Goal: Information Seeking & Learning: Learn about a topic

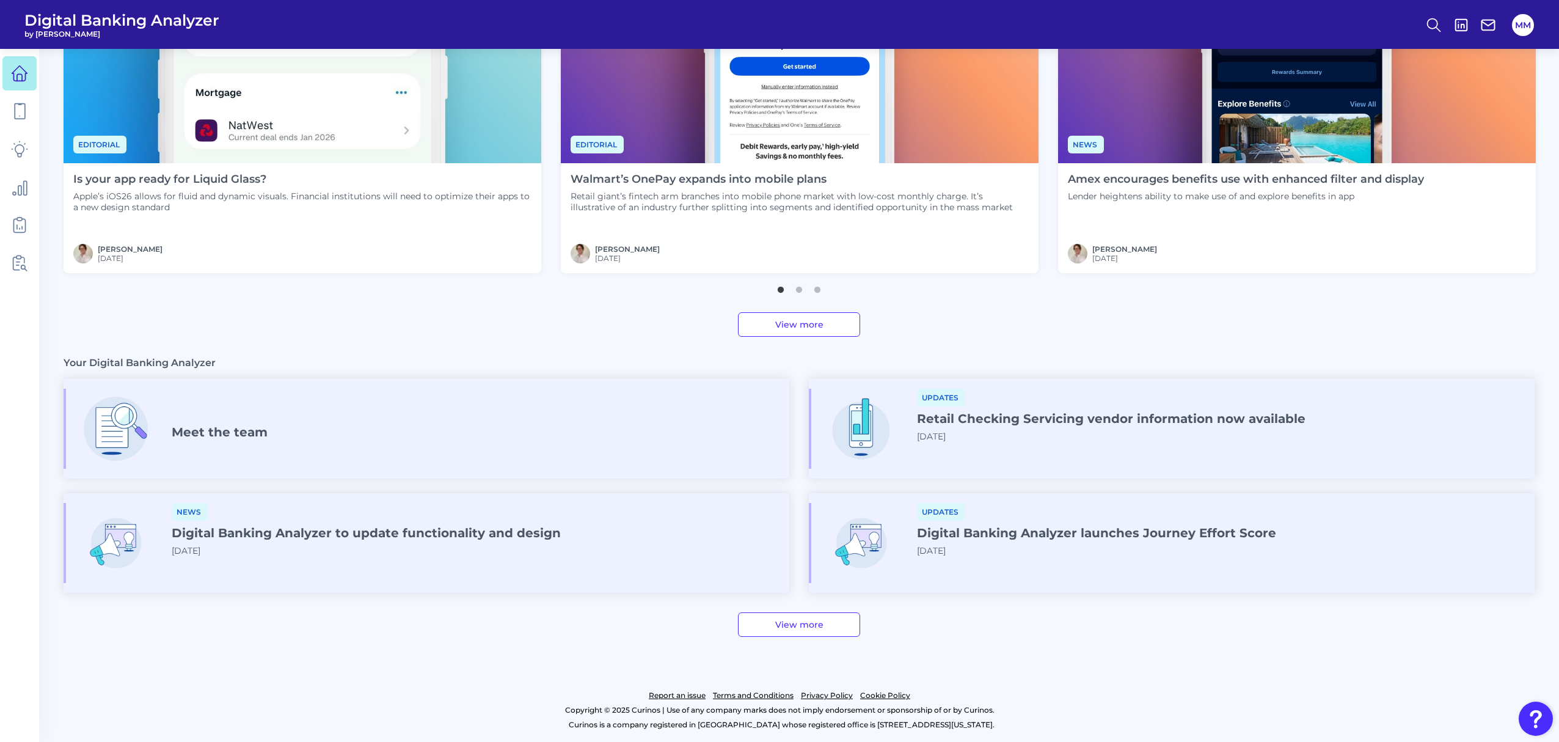
scroll to position [495, 0]
click at [22, 152] on icon at bounding box center [19, 149] width 17 height 17
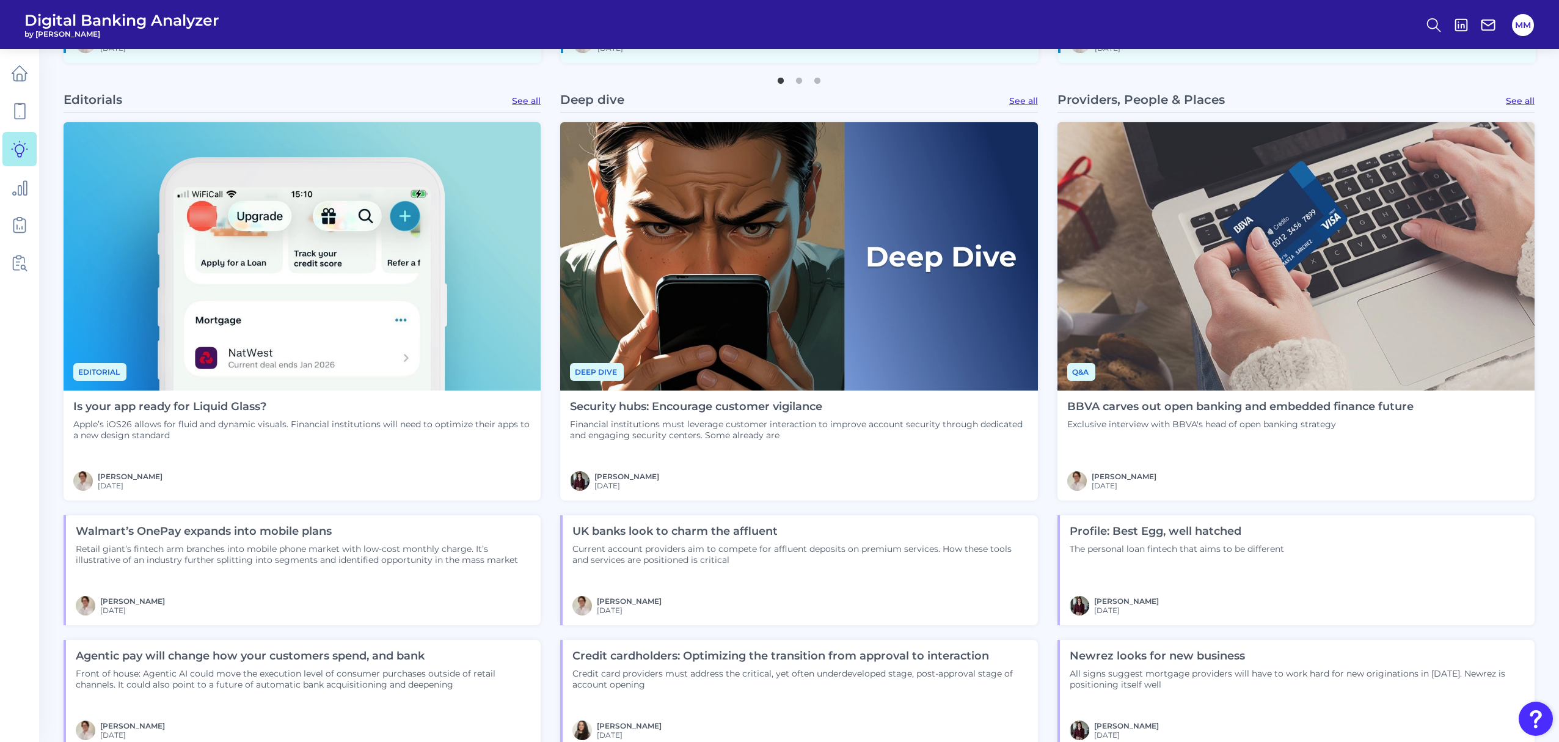
scroll to position [1284, 0]
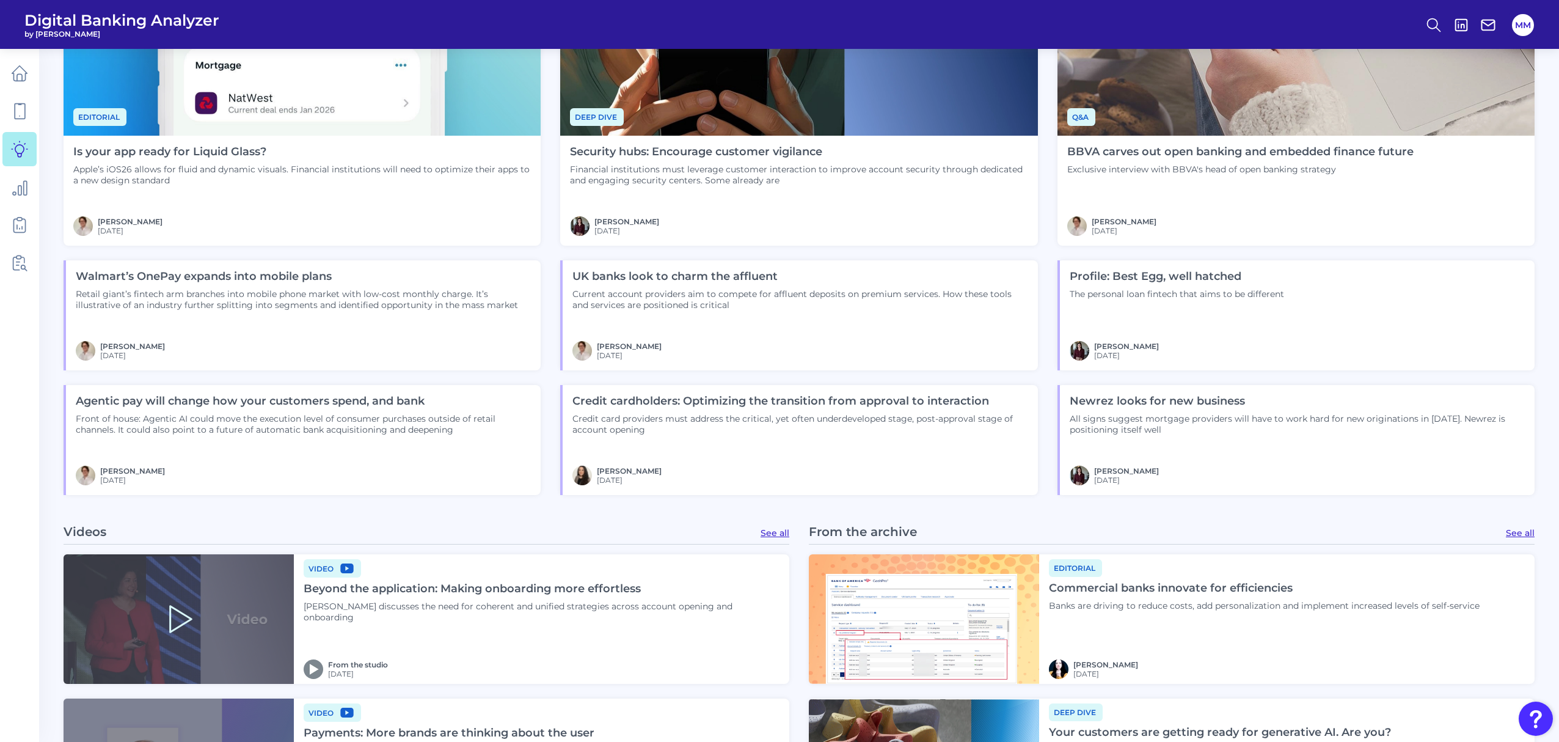
click at [929, 404] on h4 "Credit cardholders: Optimizing the transition from approval to interaction" at bounding box center [799, 401] width 455 height 13
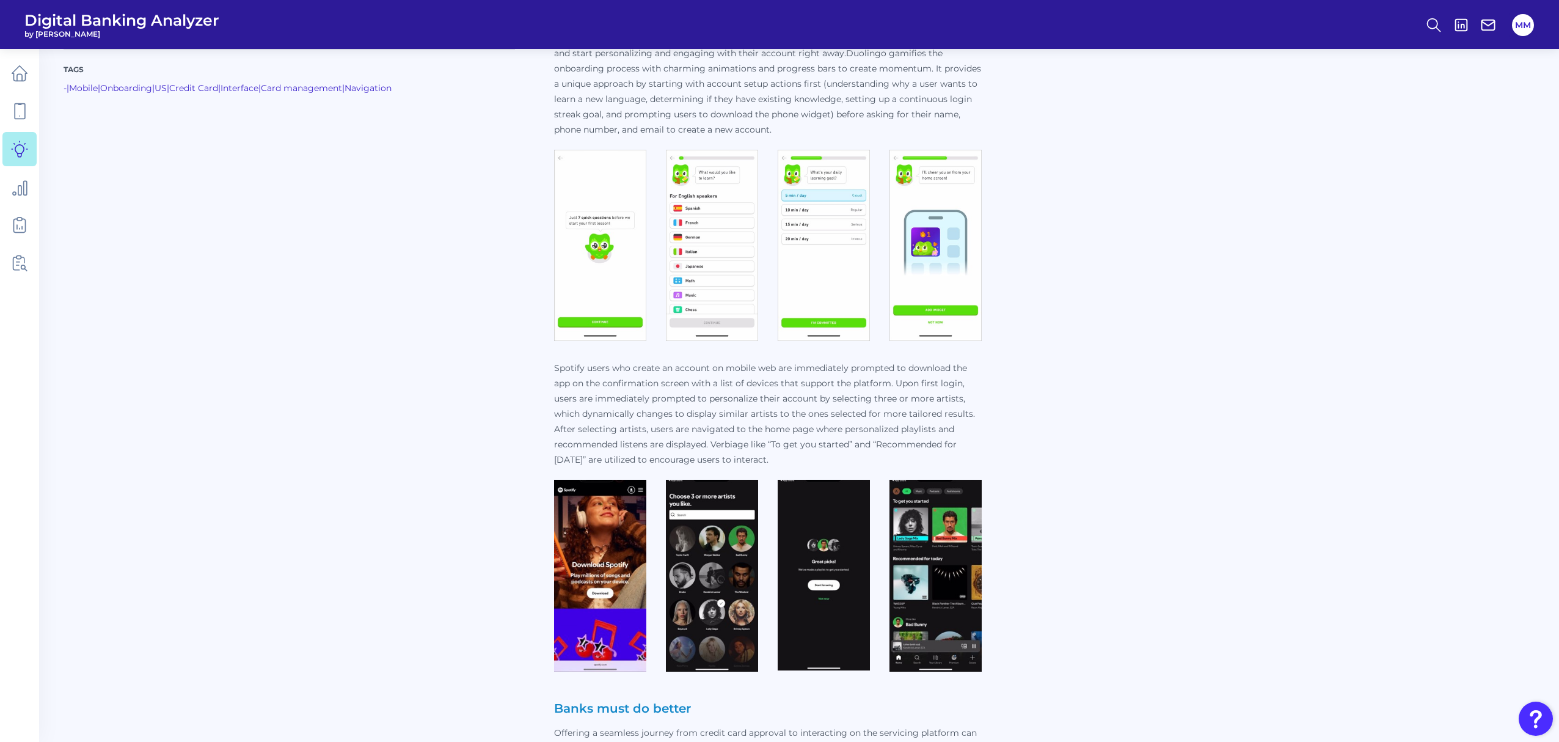
scroll to position [4115, 0]
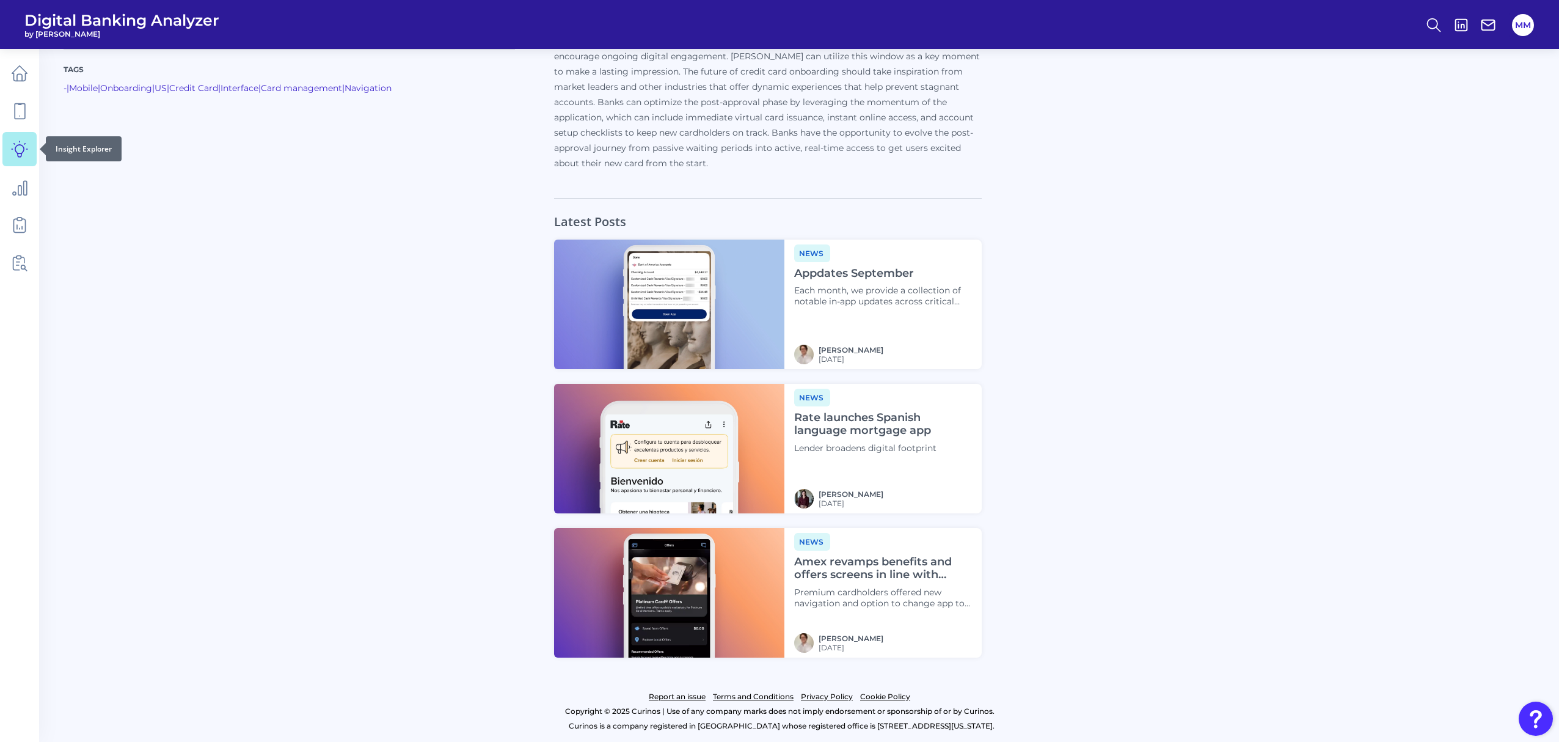
click at [31, 145] on link at bounding box center [19, 149] width 34 height 34
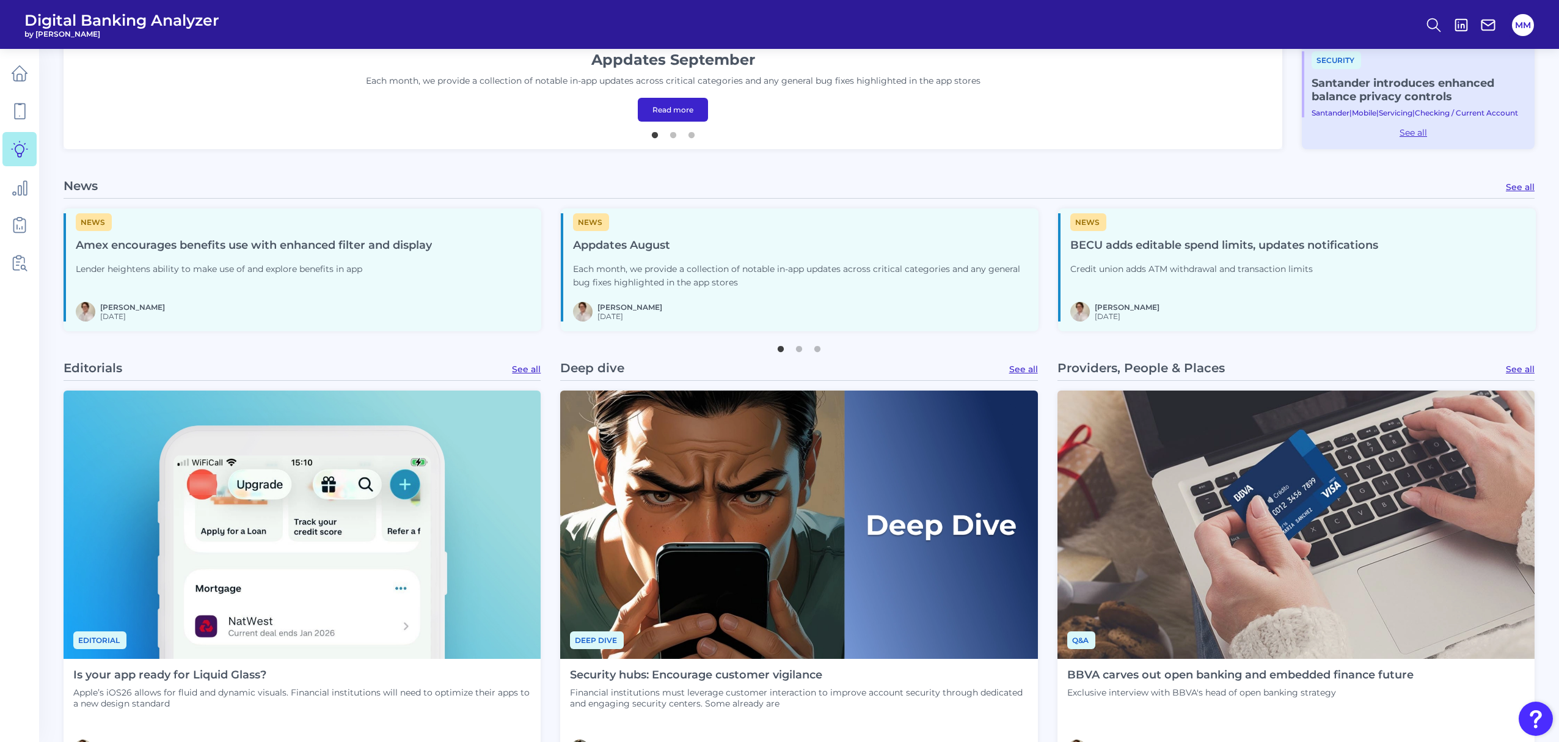
scroll to position [762, 0]
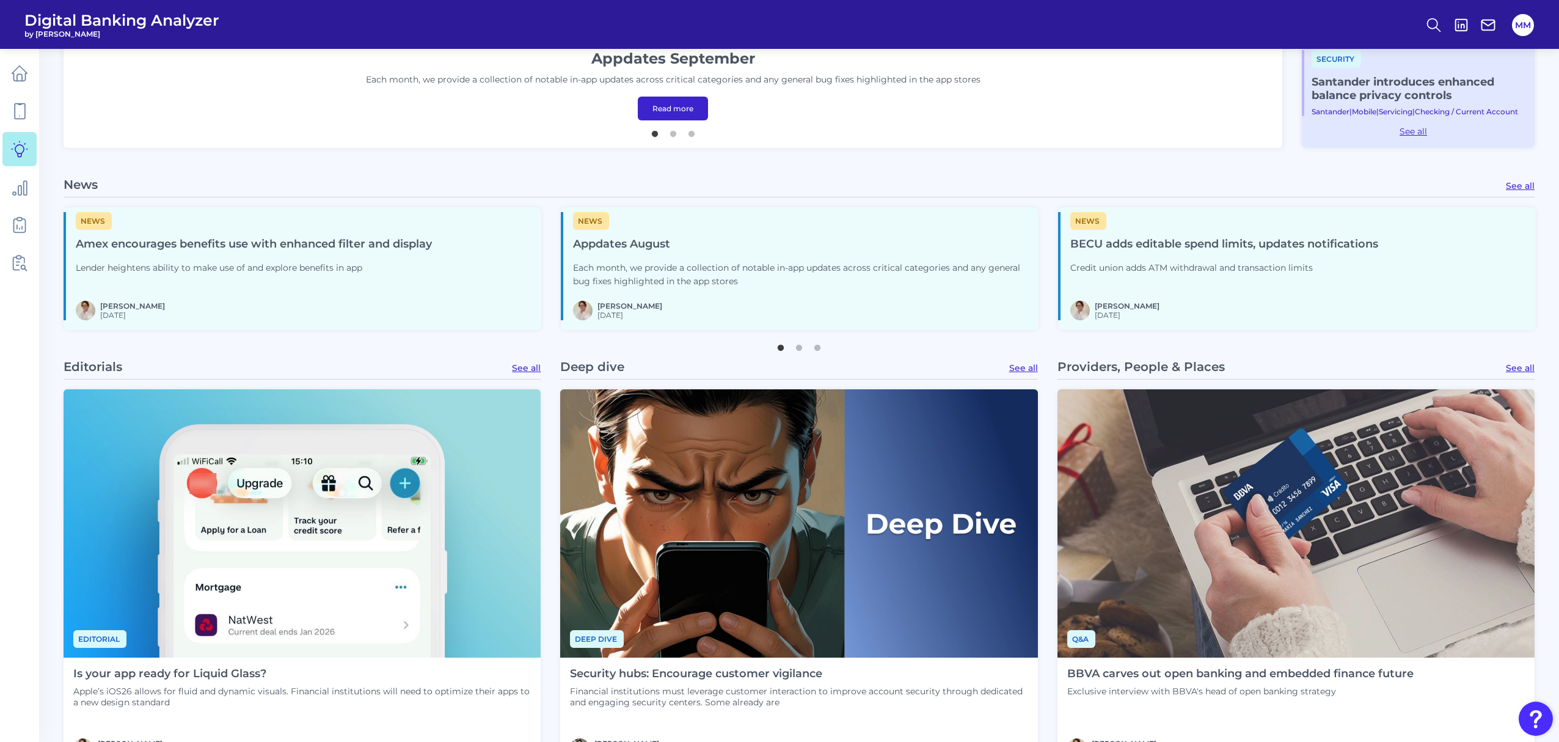
click at [1020, 365] on link "See all" at bounding box center [1023, 367] width 29 height 11
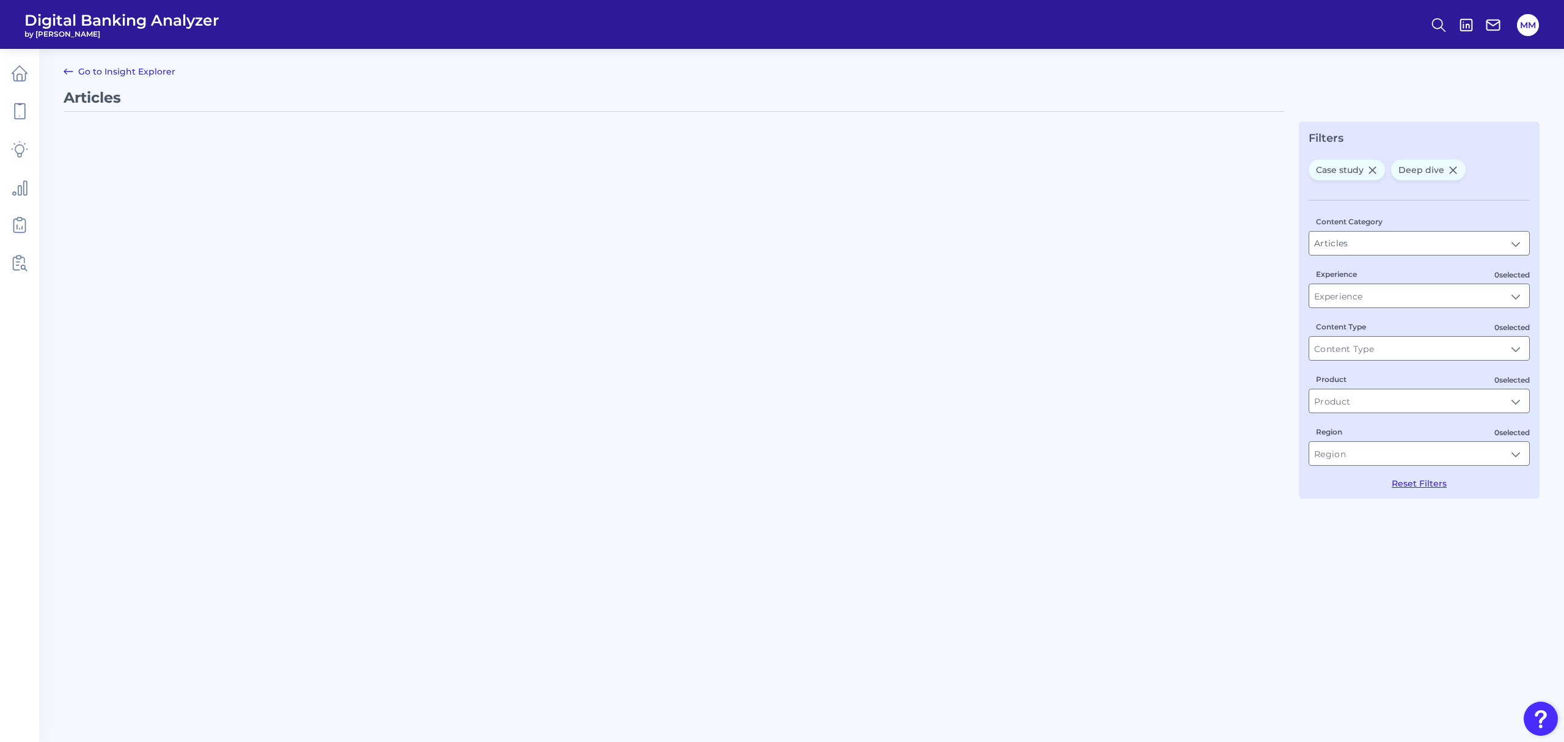
type input "Deep dive, Case study"
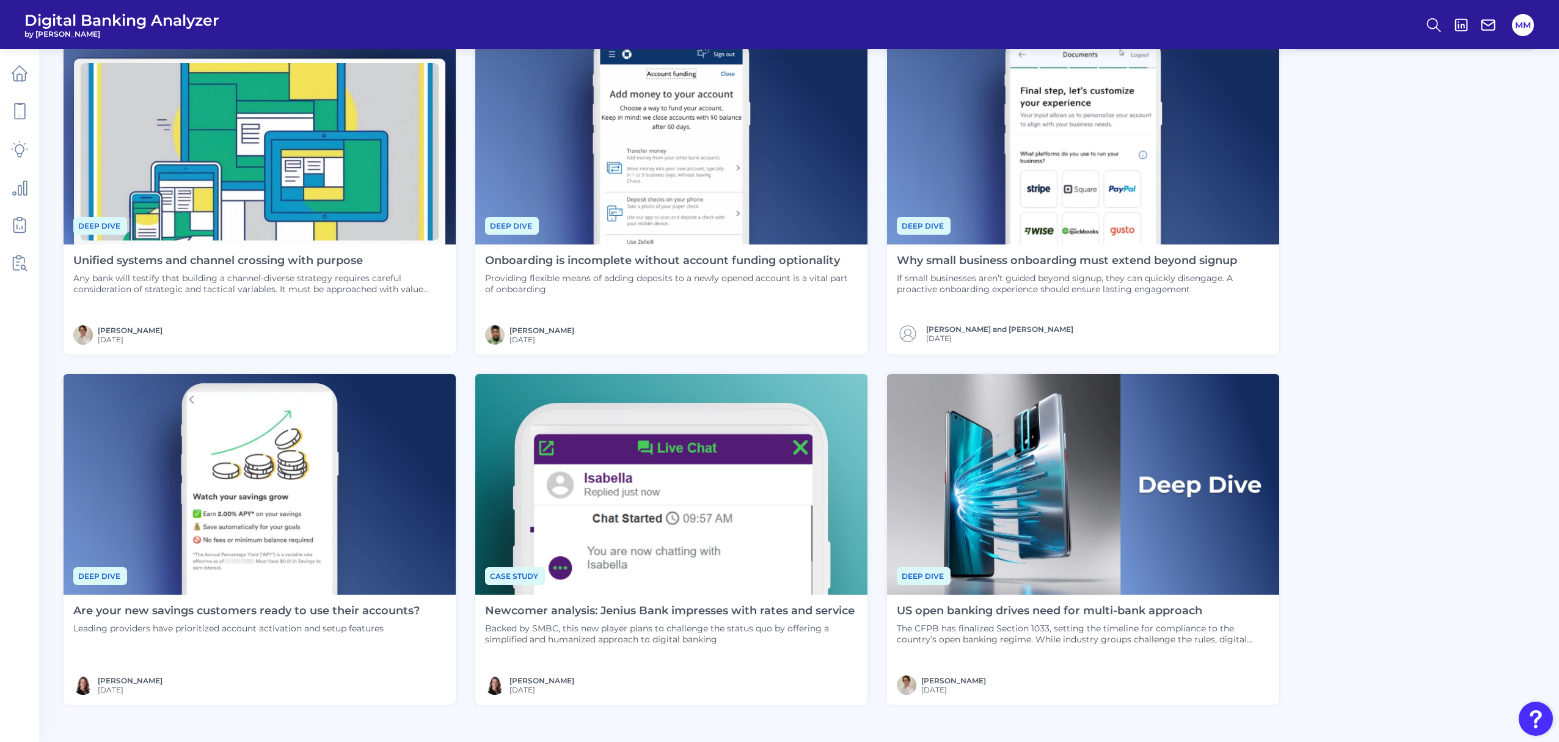
scroll to position [576, 0]
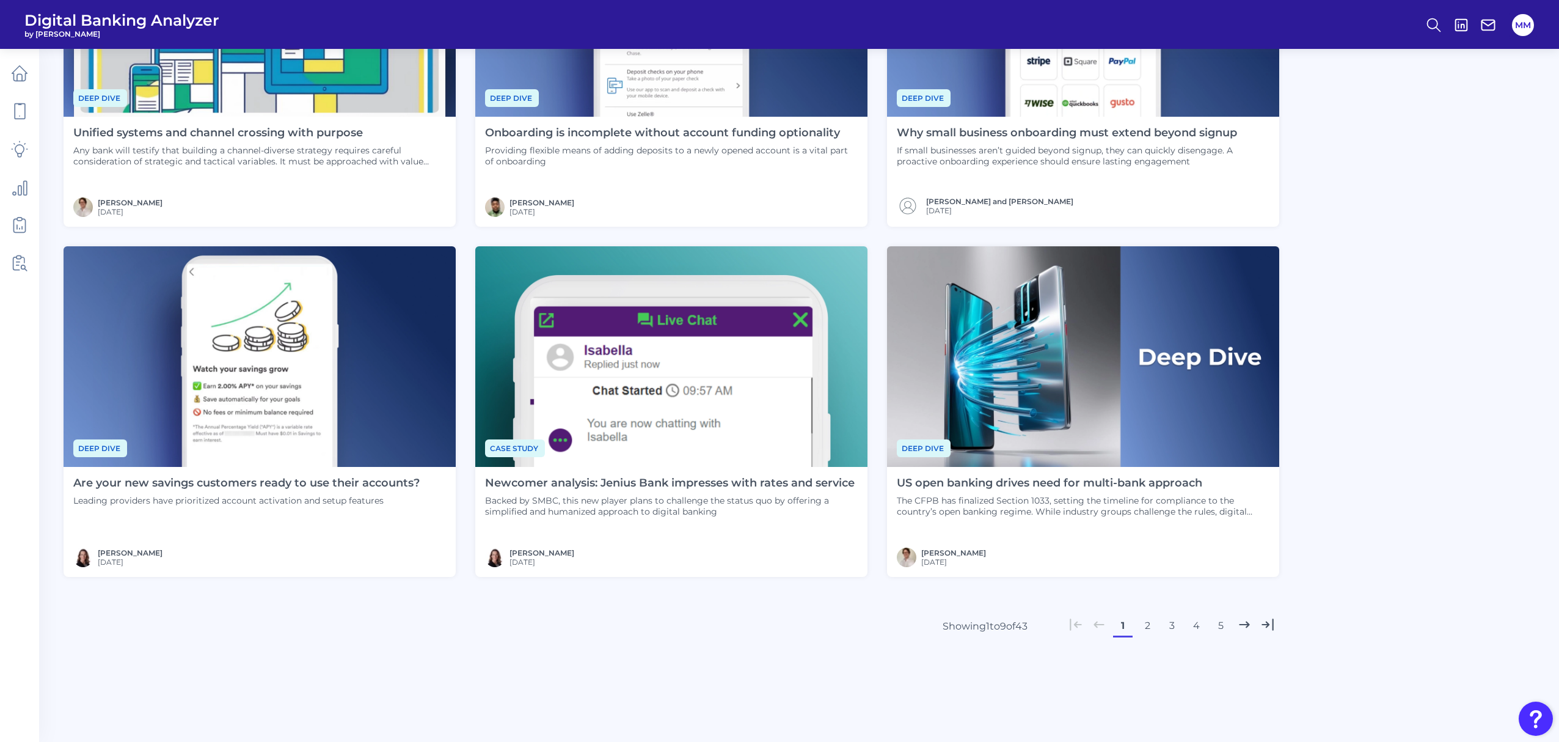
click at [1144, 629] on button "2" at bounding box center [1148, 626] width 20 height 20
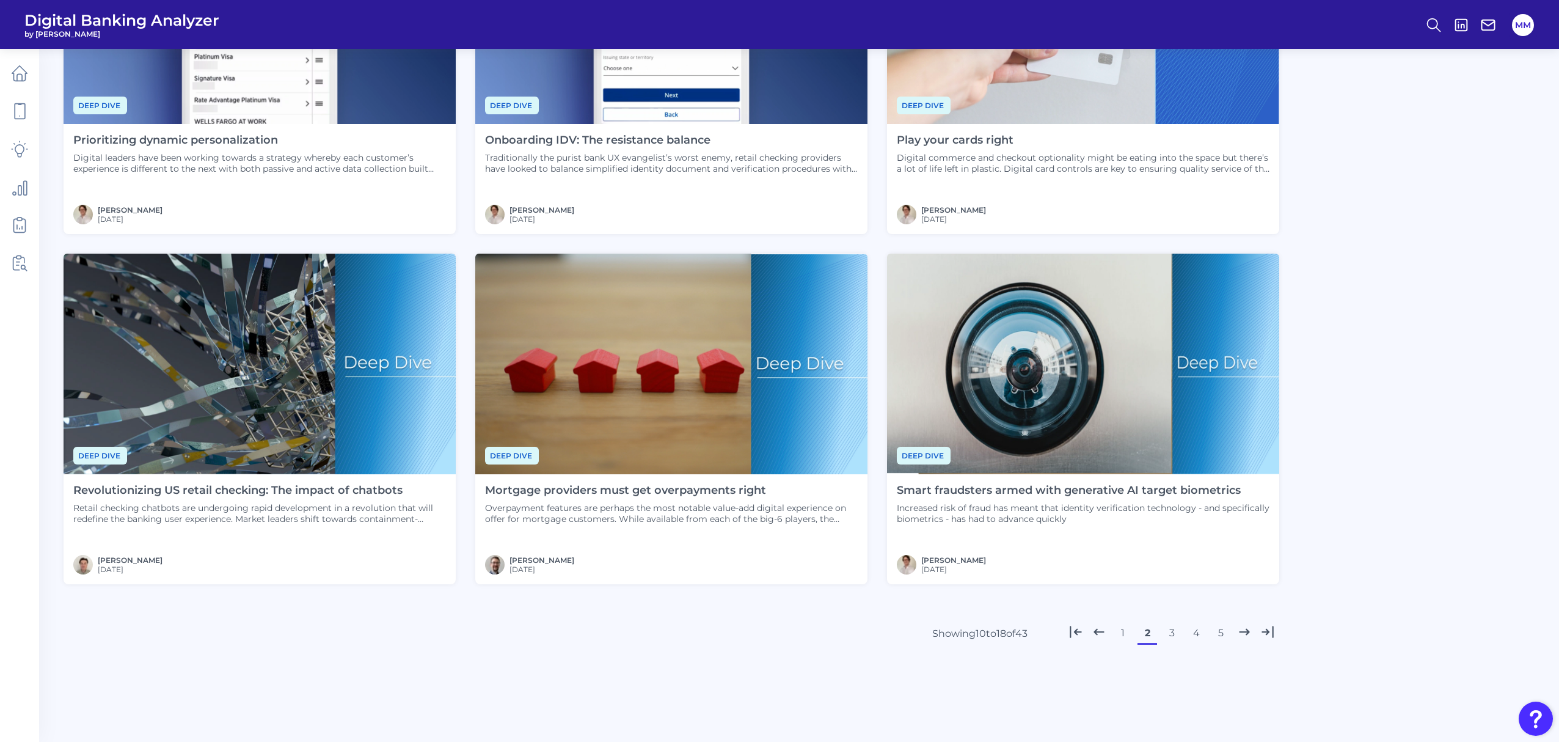
scroll to position [543, 0]
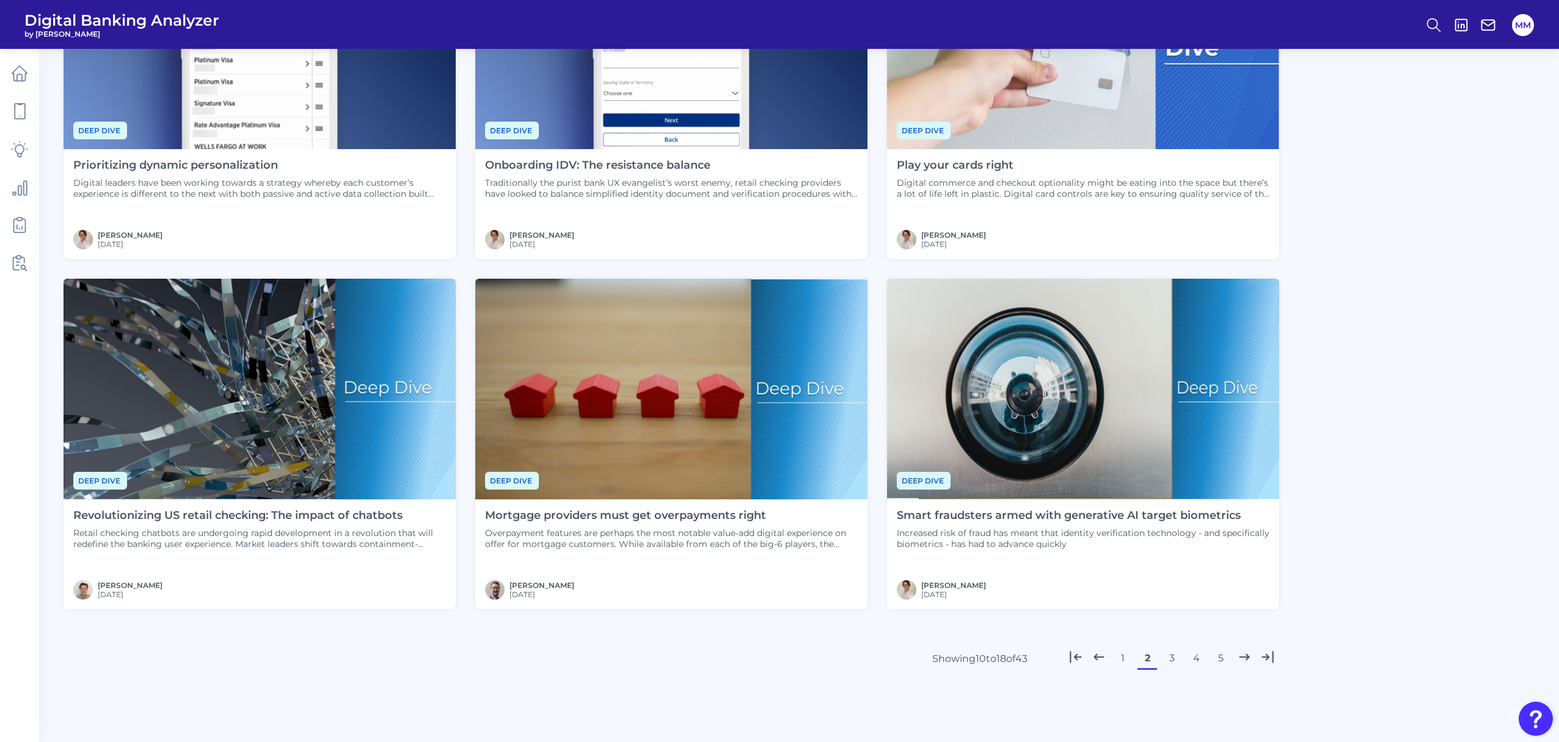
click at [727, 526] on div "Mortgage providers must get overpayments right Overpayment features are perhaps…" at bounding box center [671, 529] width 373 height 40
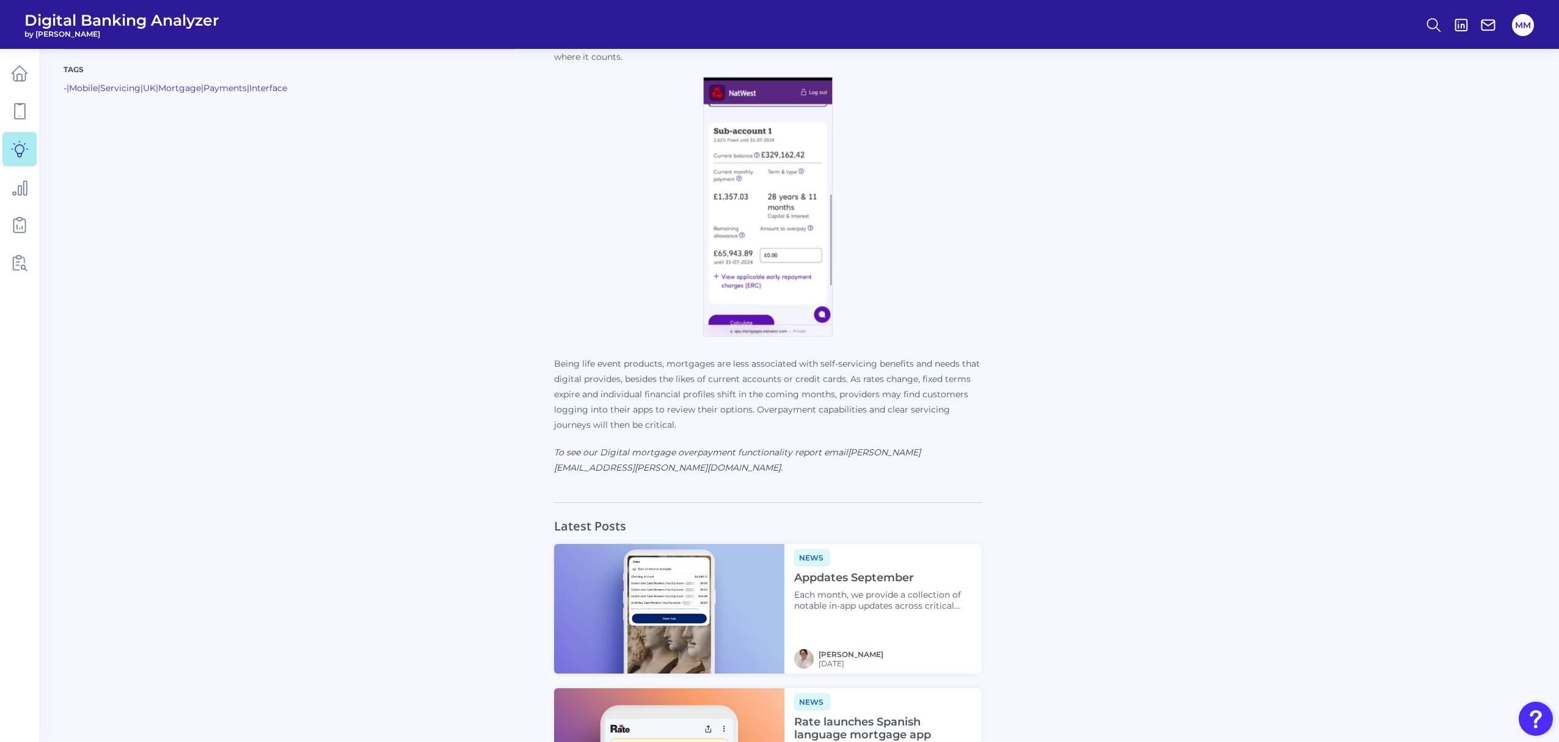
scroll to position [1352, 0]
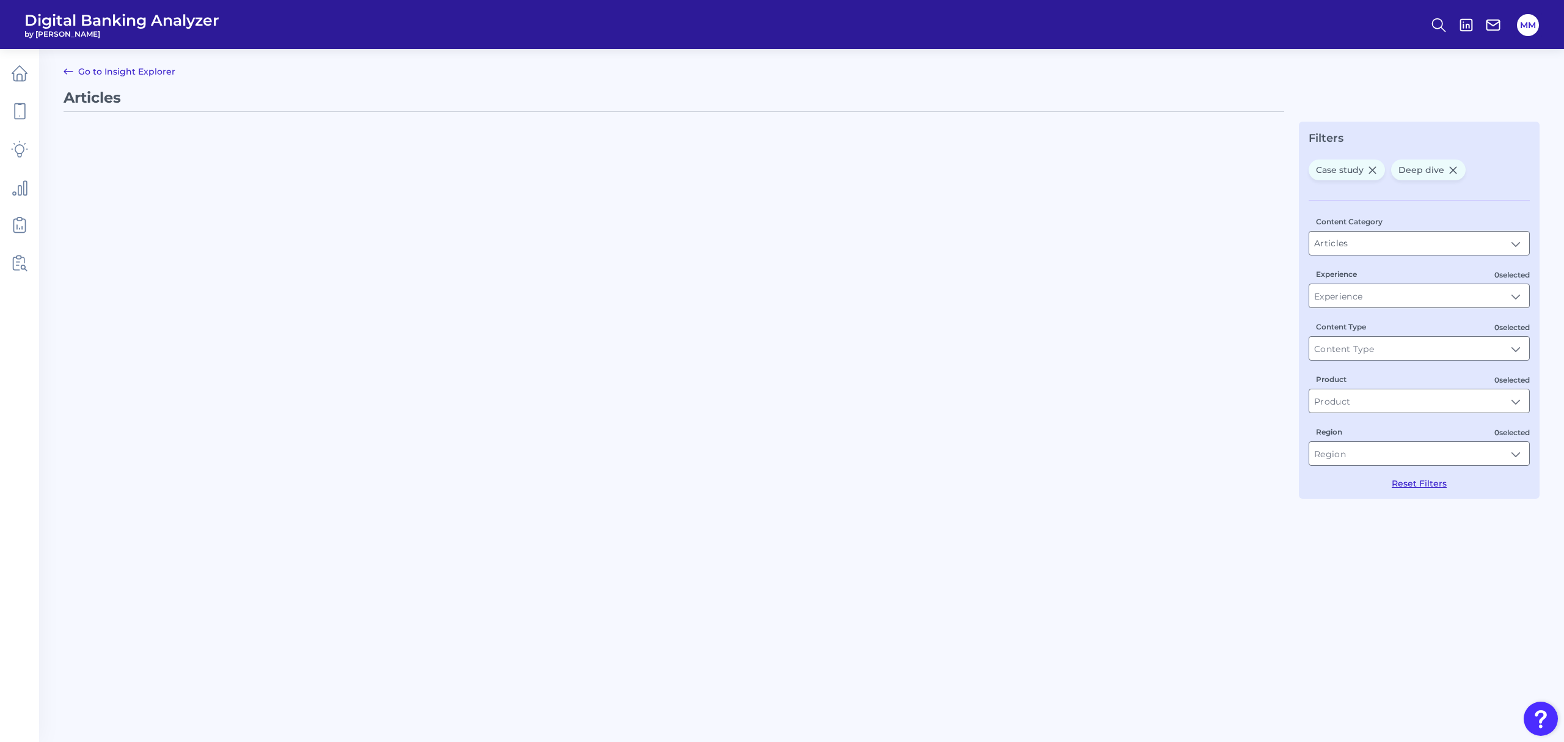
type input "Deep dive, Case study"
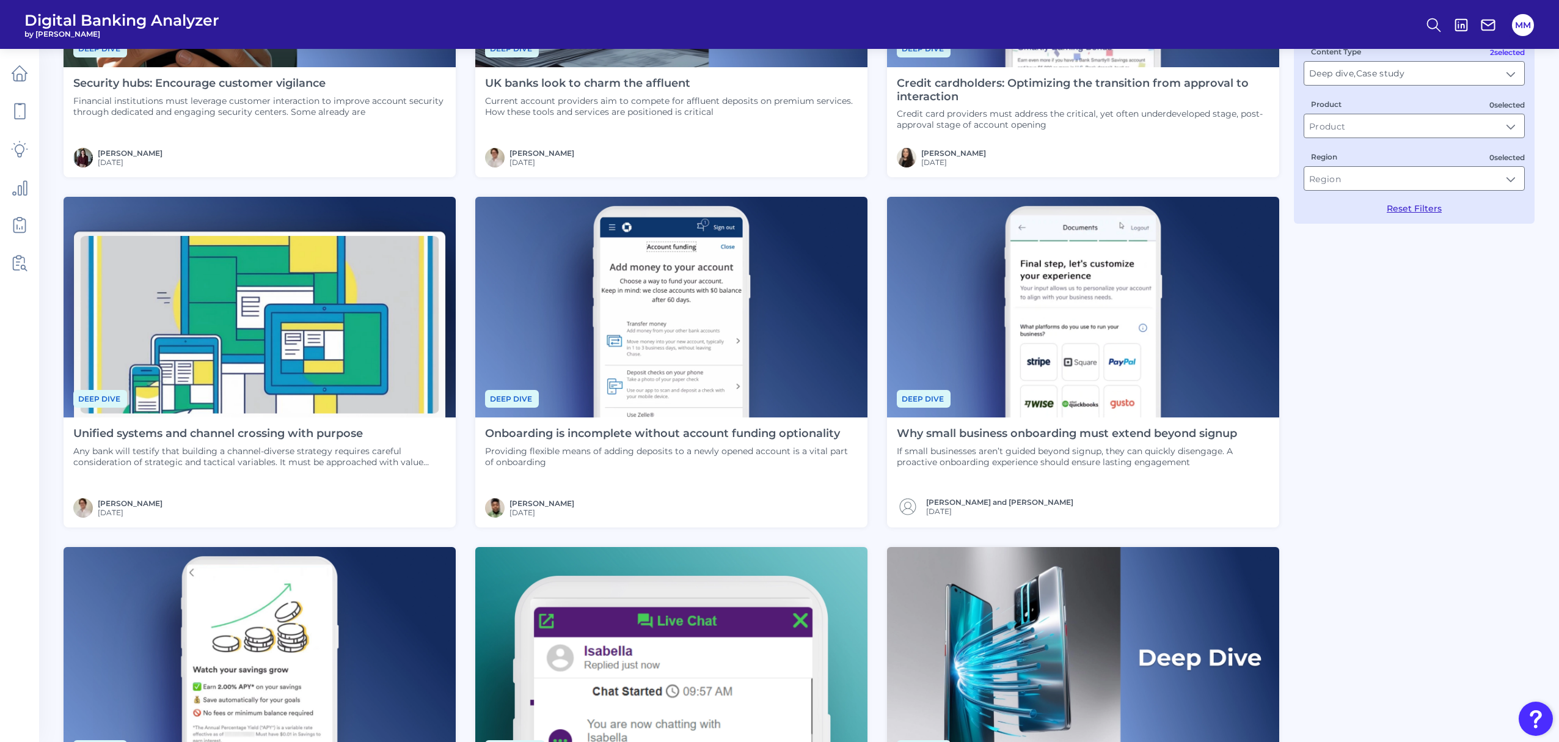
scroll to position [291, 0]
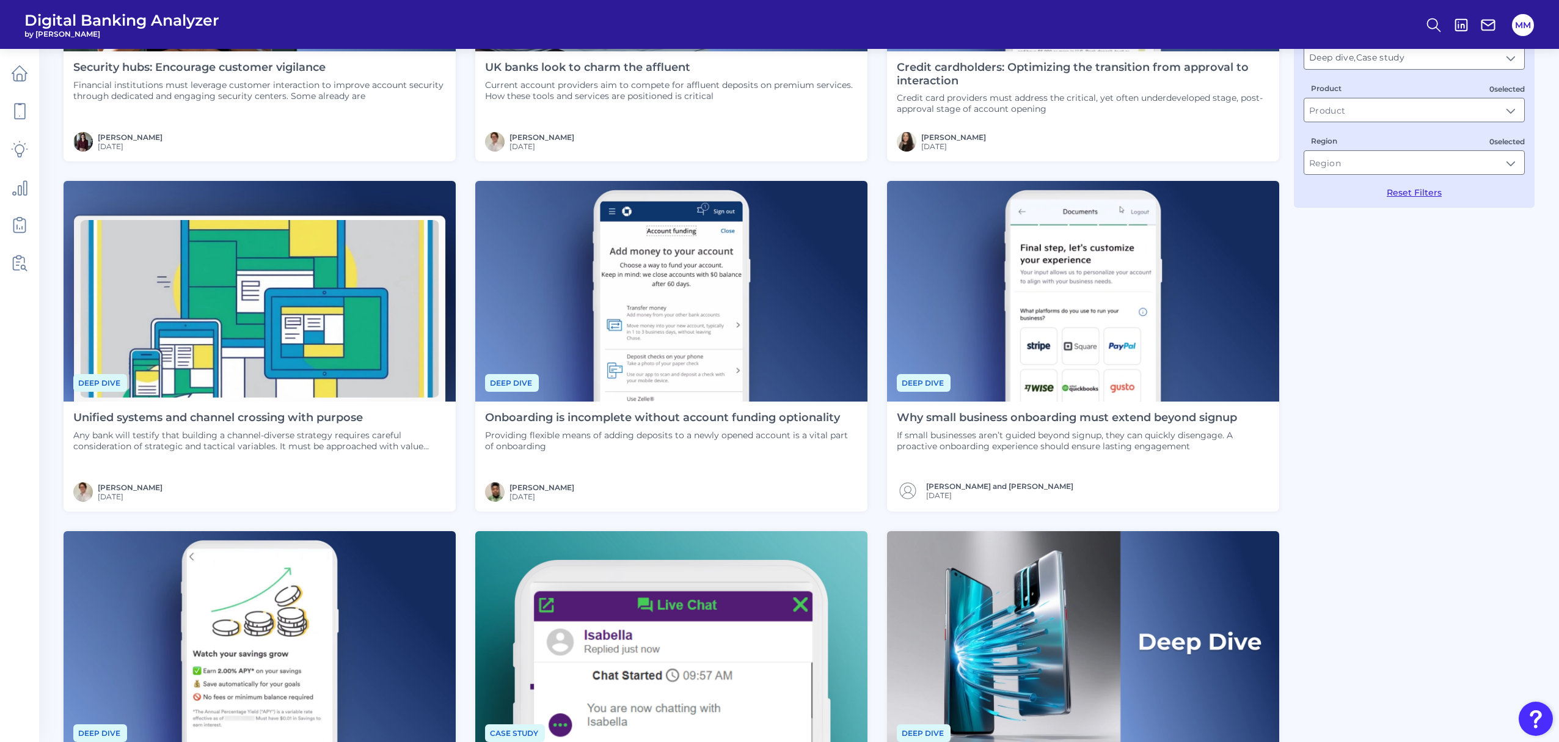
click at [304, 438] on p "Any bank will testify that building a channel-diverse strategy requires careful…" at bounding box center [259, 441] width 373 height 22
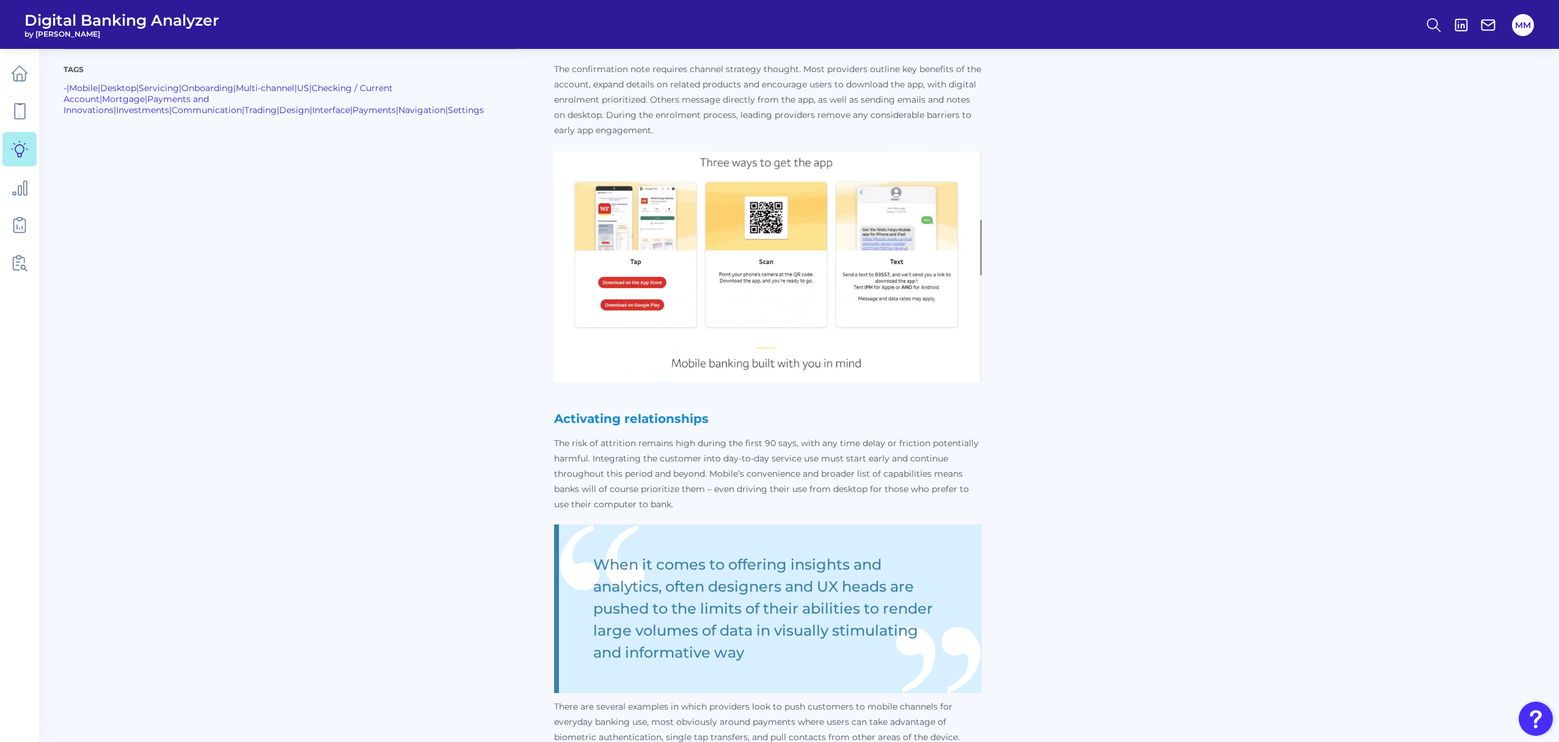
scroll to position [1328, 0]
click at [26, 75] on icon at bounding box center [19, 73] width 17 height 17
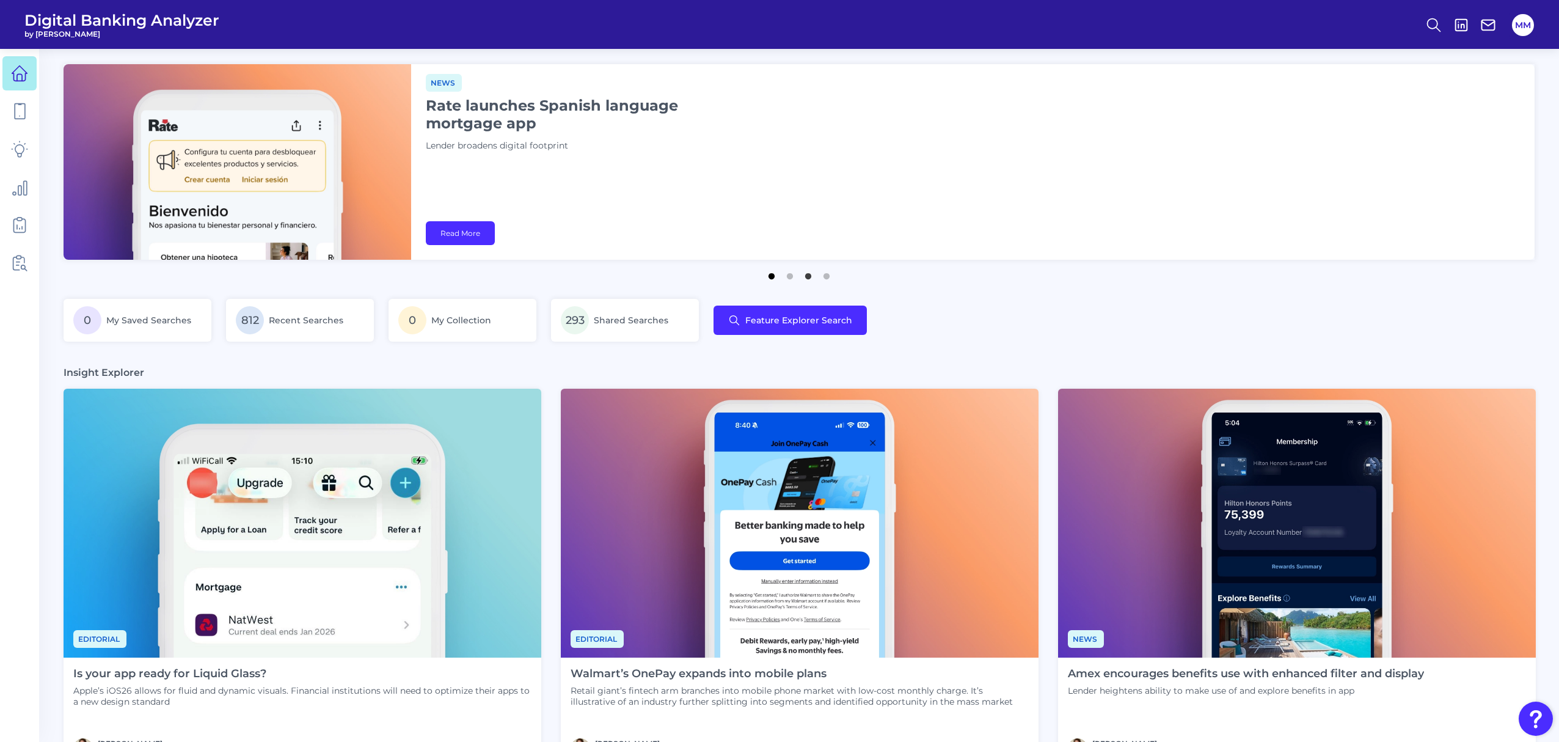
click at [771, 274] on button "1" at bounding box center [772, 273] width 12 height 12
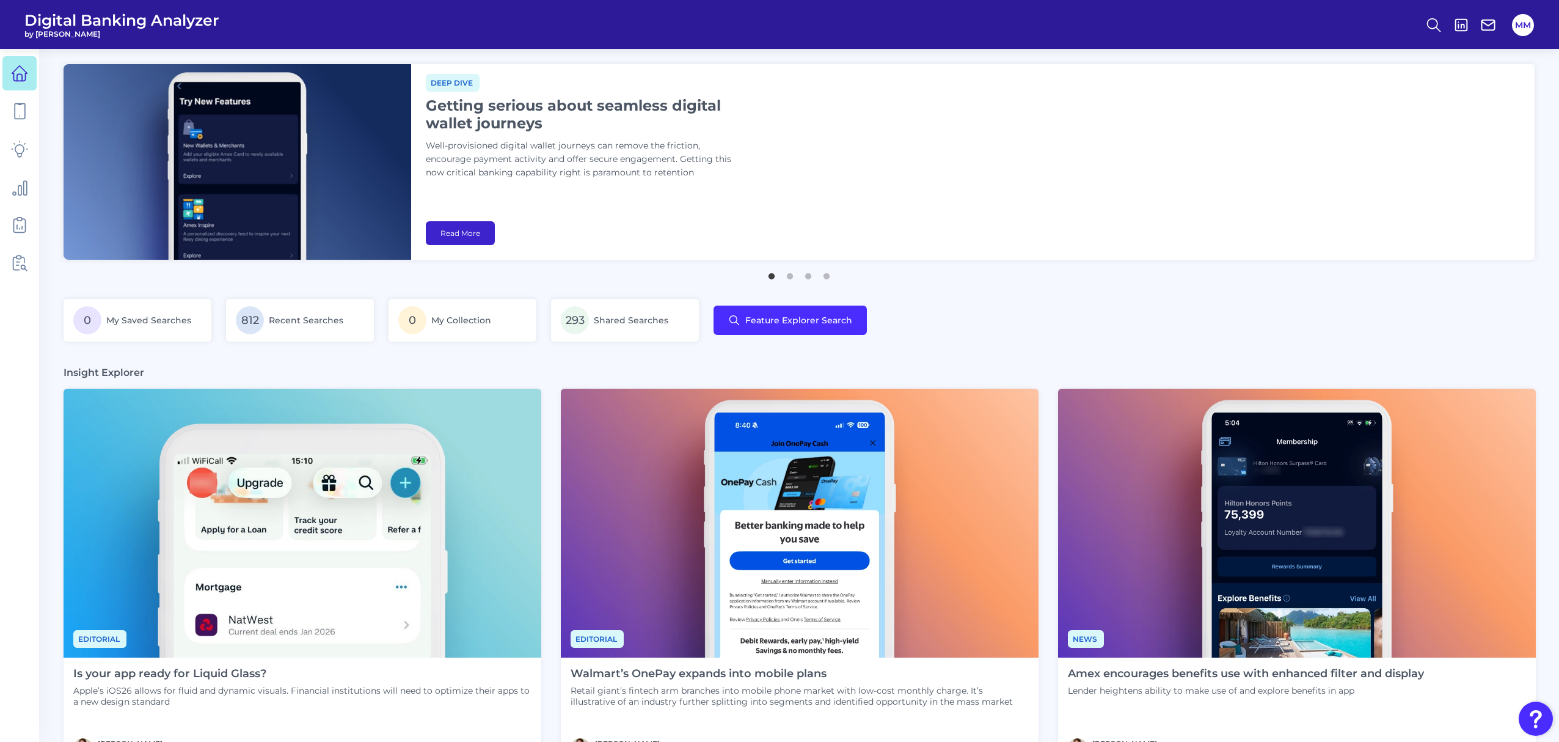
click at [466, 236] on link "Read More" at bounding box center [460, 233] width 69 height 24
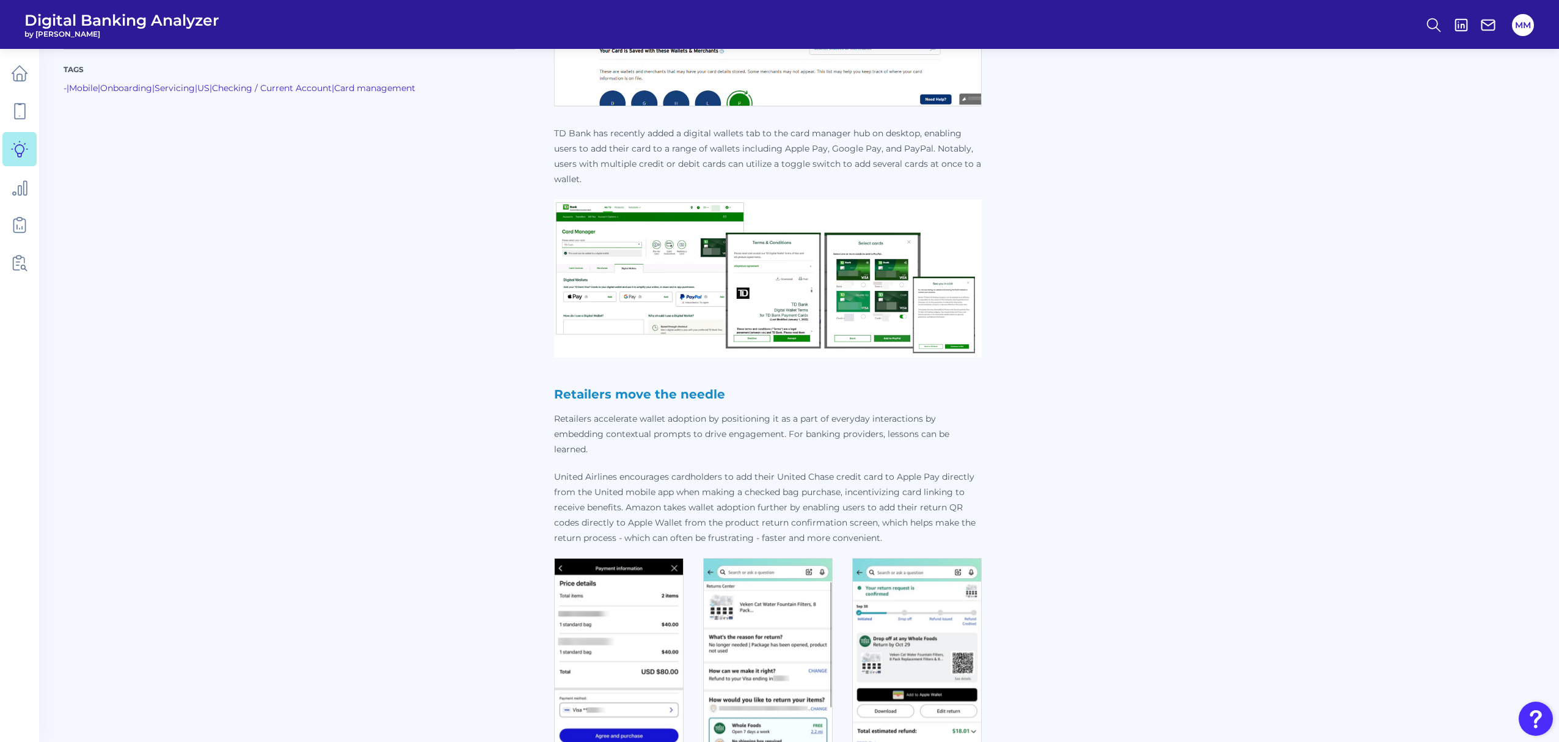
scroll to position [2273, 0]
click at [761, 294] on img at bounding box center [768, 278] width 428 height 158
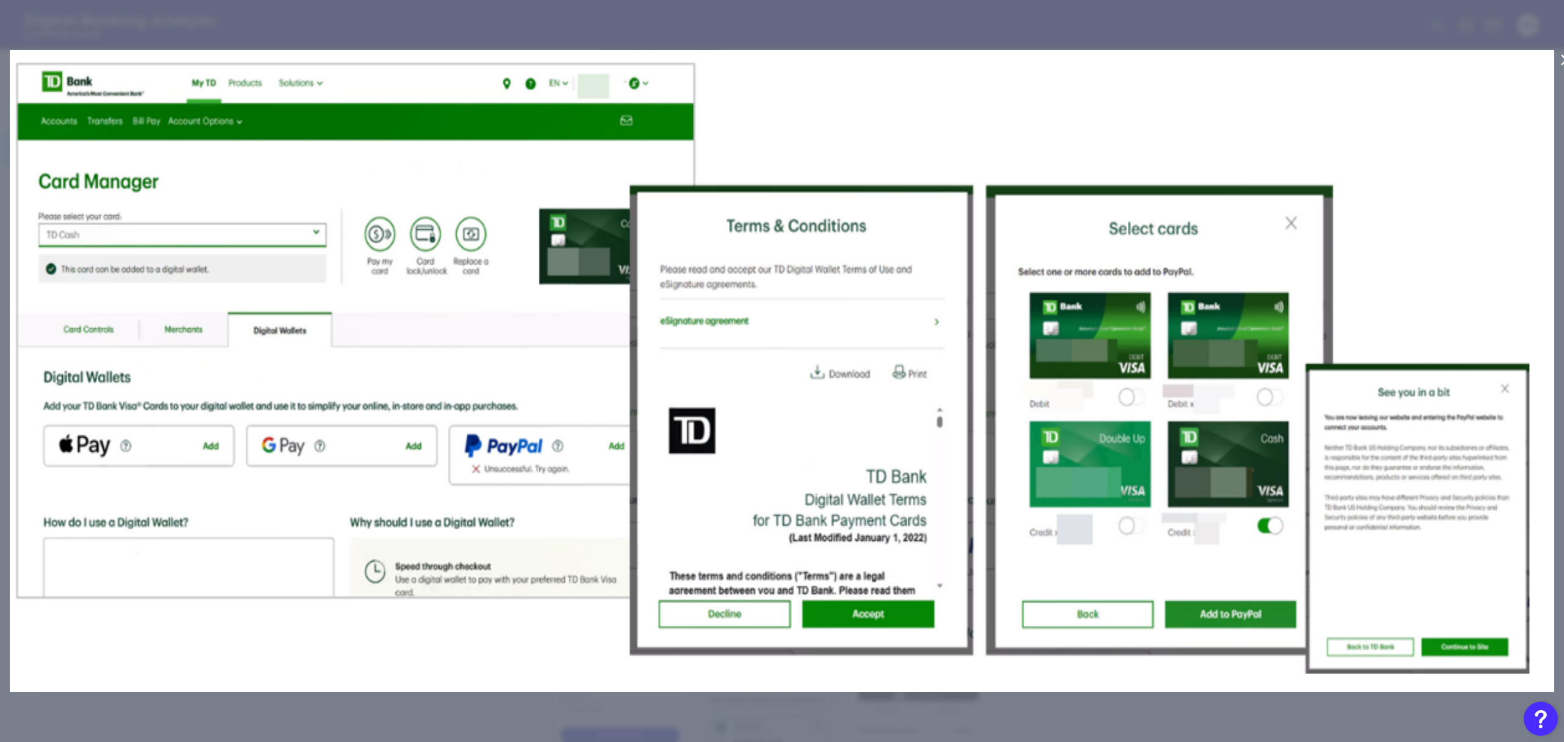
click at [1426, 24] on div at bounding box center [782, 371] width 1564 height 742
click at [1301, 121] on img at bounding box center [782, 371] width 1545 height 642
click at [1559, 59] on icon at bounding box center [1566, 60] width 15 height 15
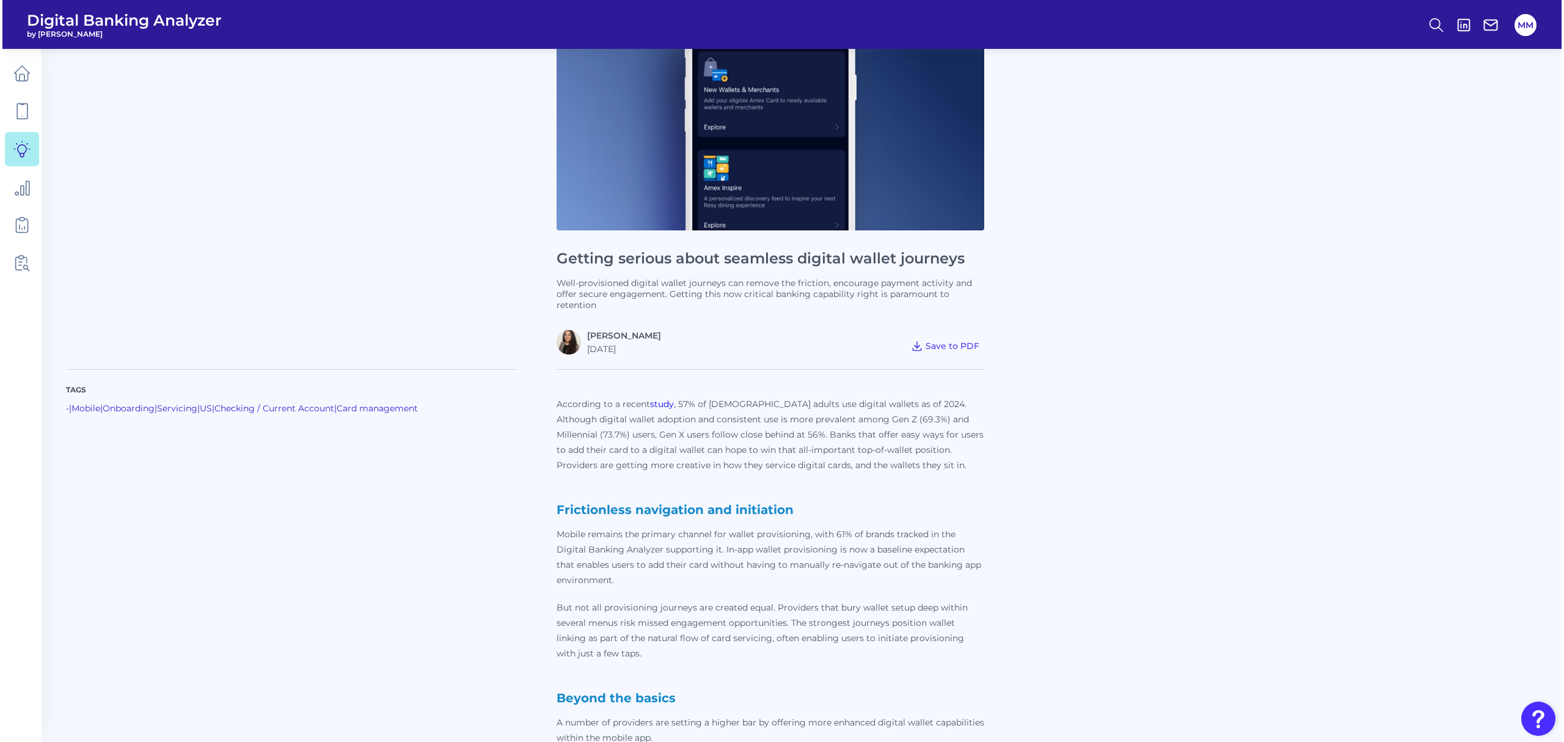
scroll to position [81, 0]
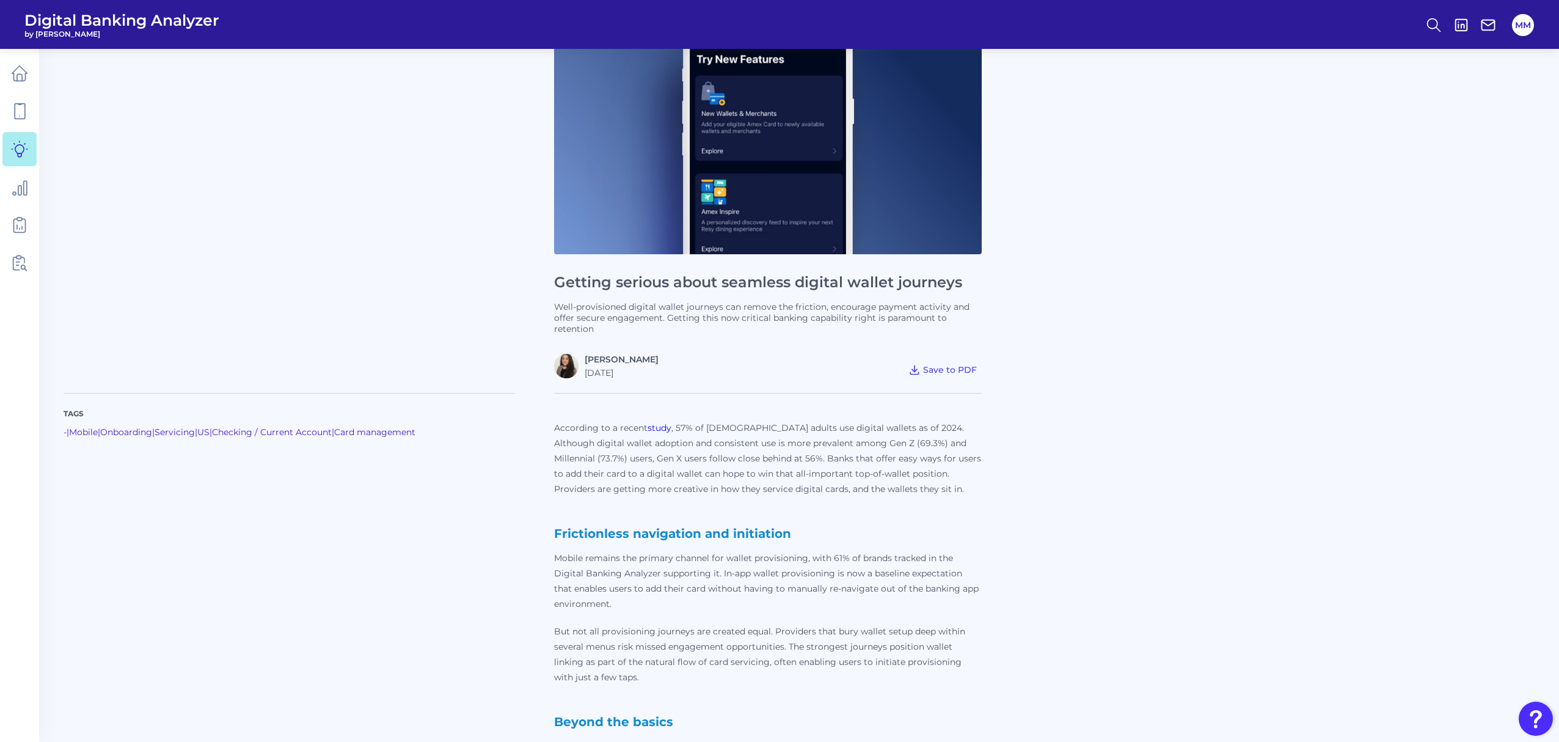
click at [1433, 23] on icon at bounding box center [1433, 24] width 17 height 17
click at [1386, 97] on button "Feature Explorer Search" at bounding box center [1374, 88] width 147 height 31
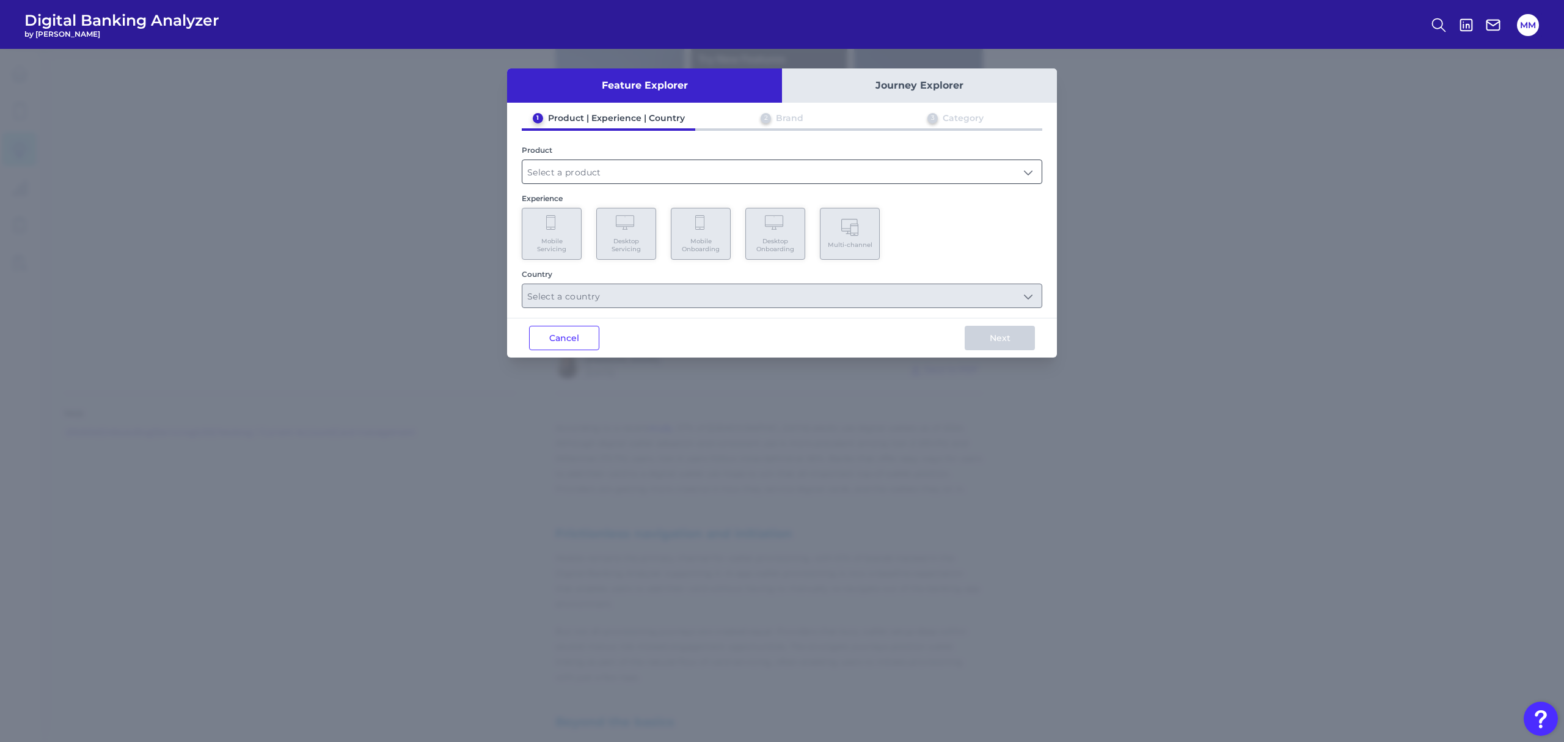
click at [758, 172] on input "text" at bounding box center [781, 171] width 519 height 23
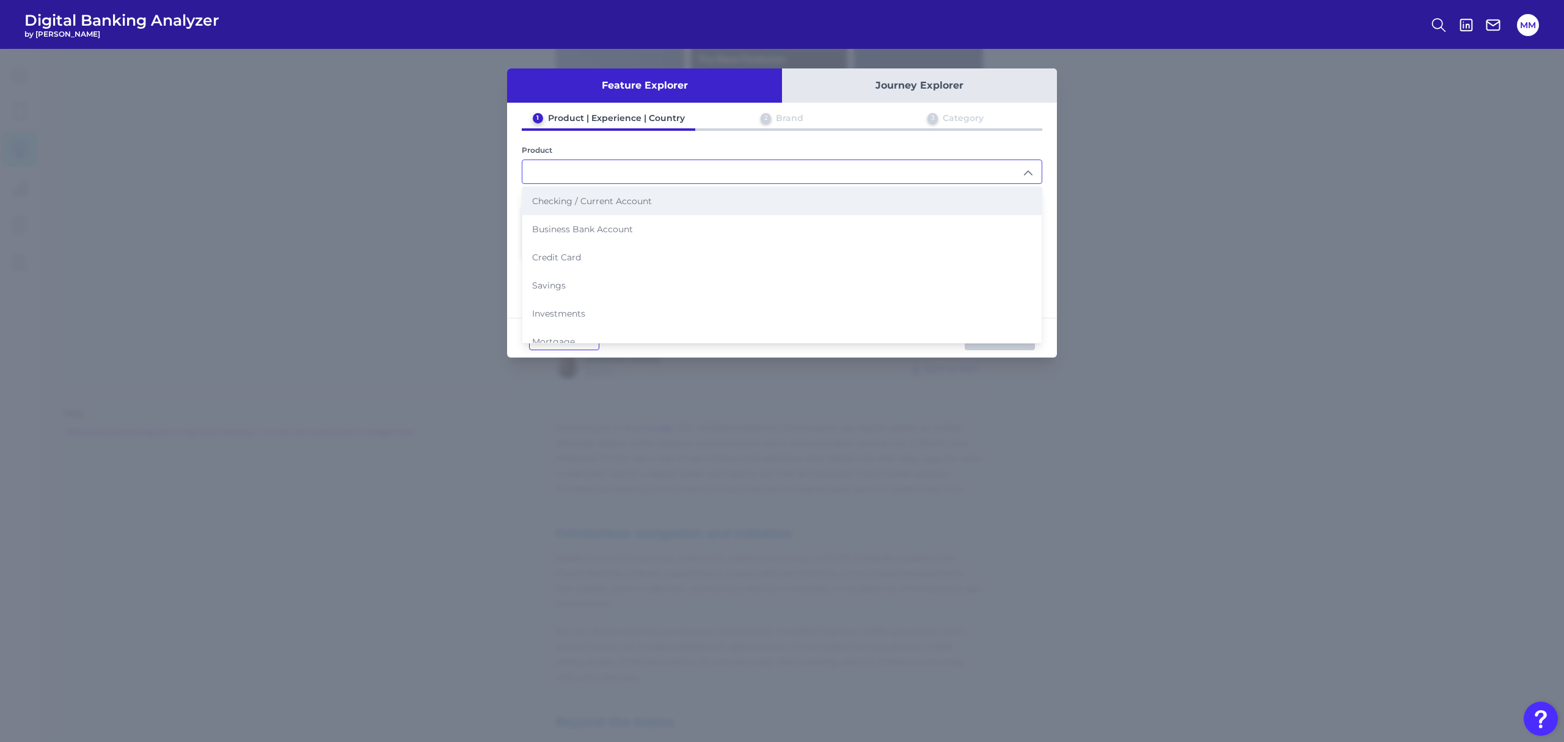
click at [699, 202] on li "Checking / Current Account" at bounding box center [781, 201] width 519 height 28
type input "Checking / Current Account"
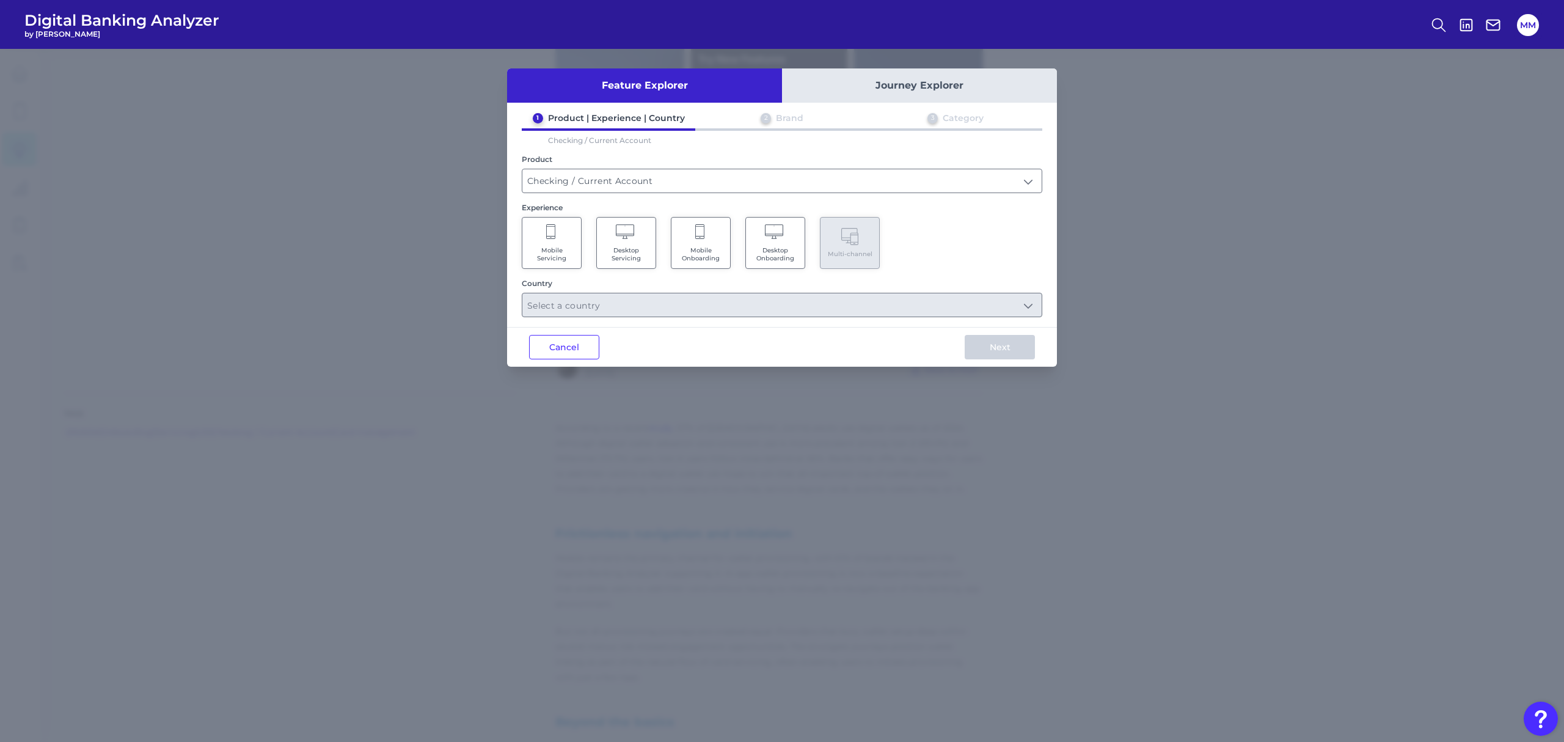
click at [558, 244] on Servicing "Mobile Servicing" at bounding box center [552, 243] width 60 height 52
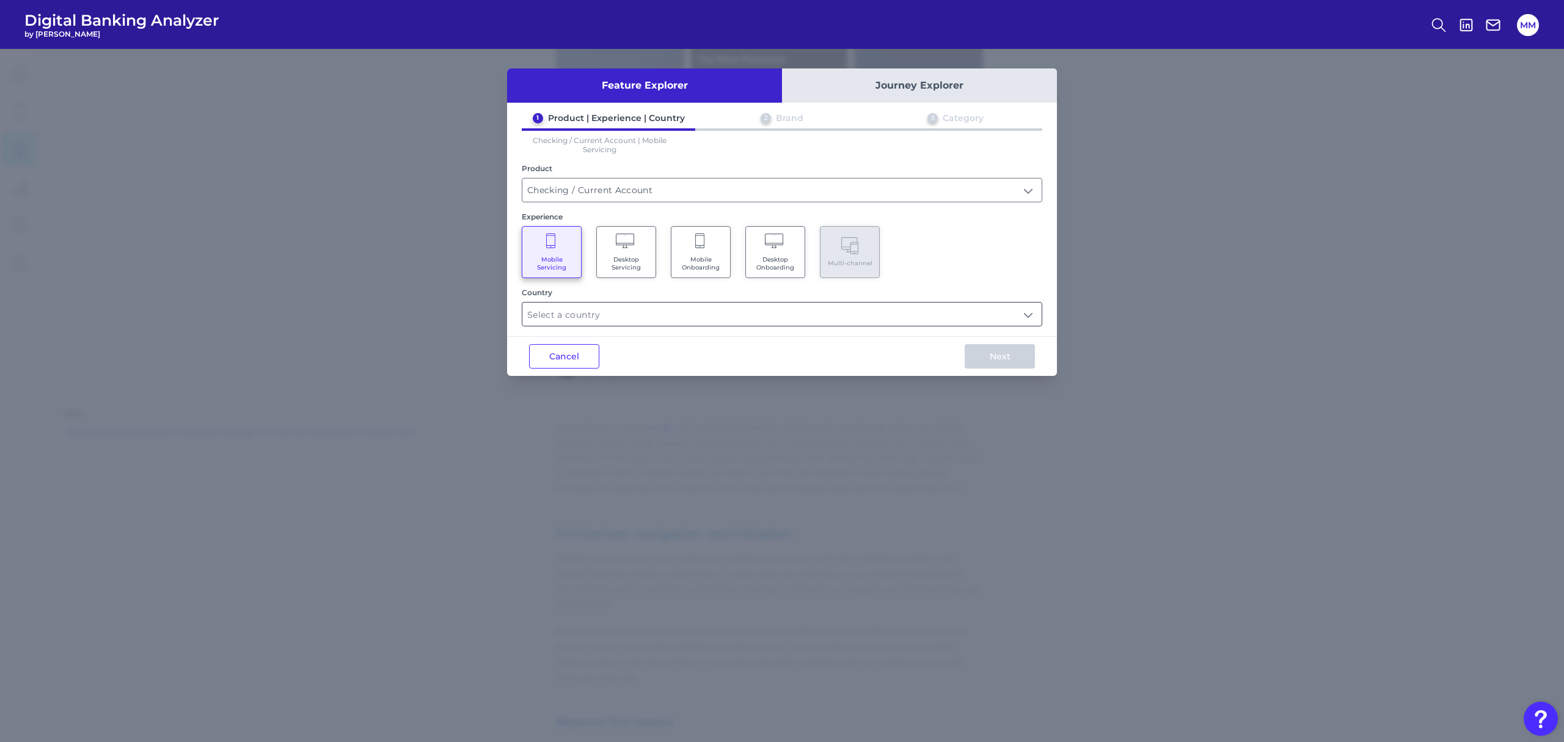
click at [879, 312] on input "text" at bounding box center [781, 313] width 519 height 23
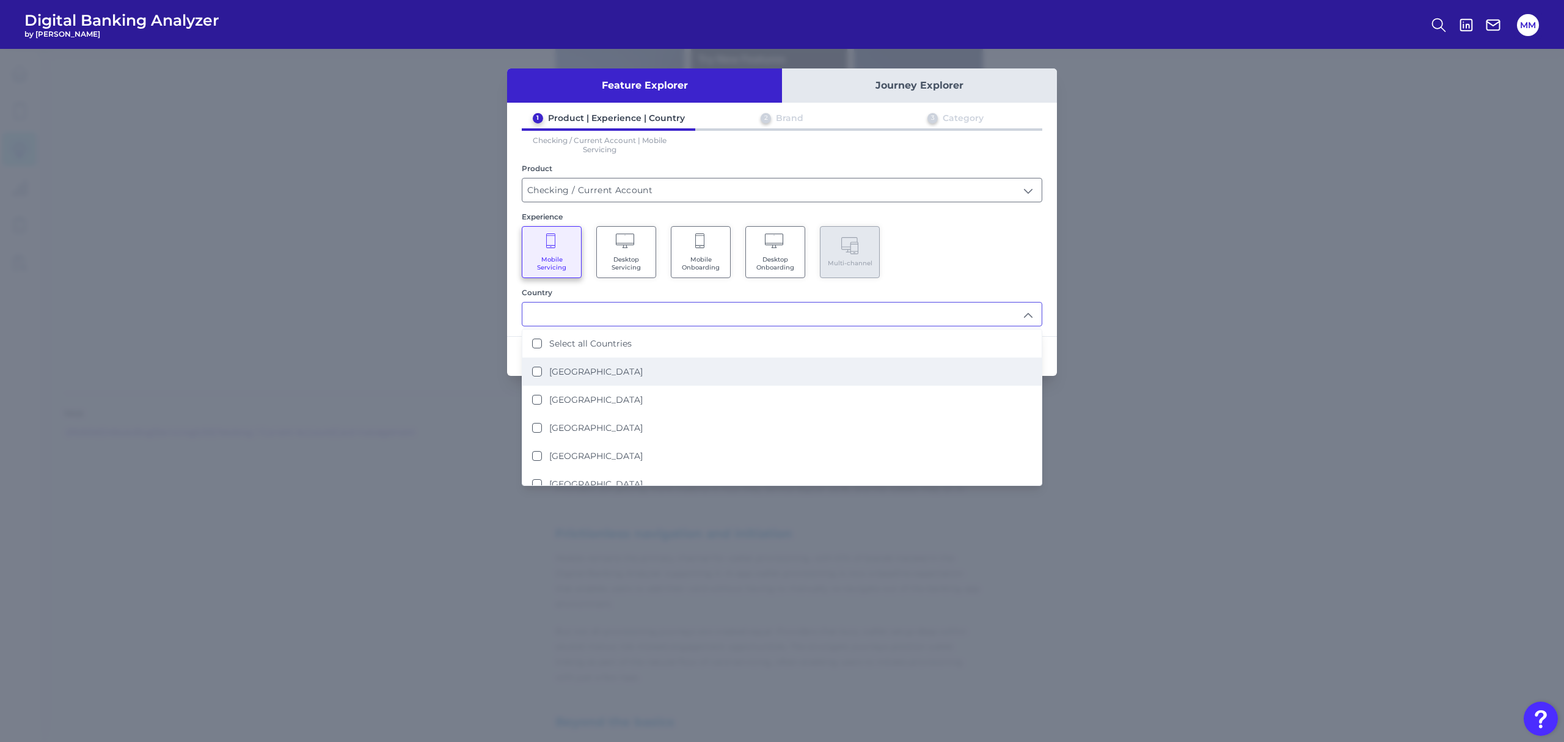
click at [795, 374] on li "[GEOGRAPHIC_DATA]" at bounding box center [781, 371] width 519 height 28
type input "[GEOGRAPHIC_DATA]"
click at [1029, 230] on div "Mobile Servicing Desktop Servicing Mobile Onboarding Desktop Onboarding Multi-c…" at bounding box center [782, 252] width 521 height 52
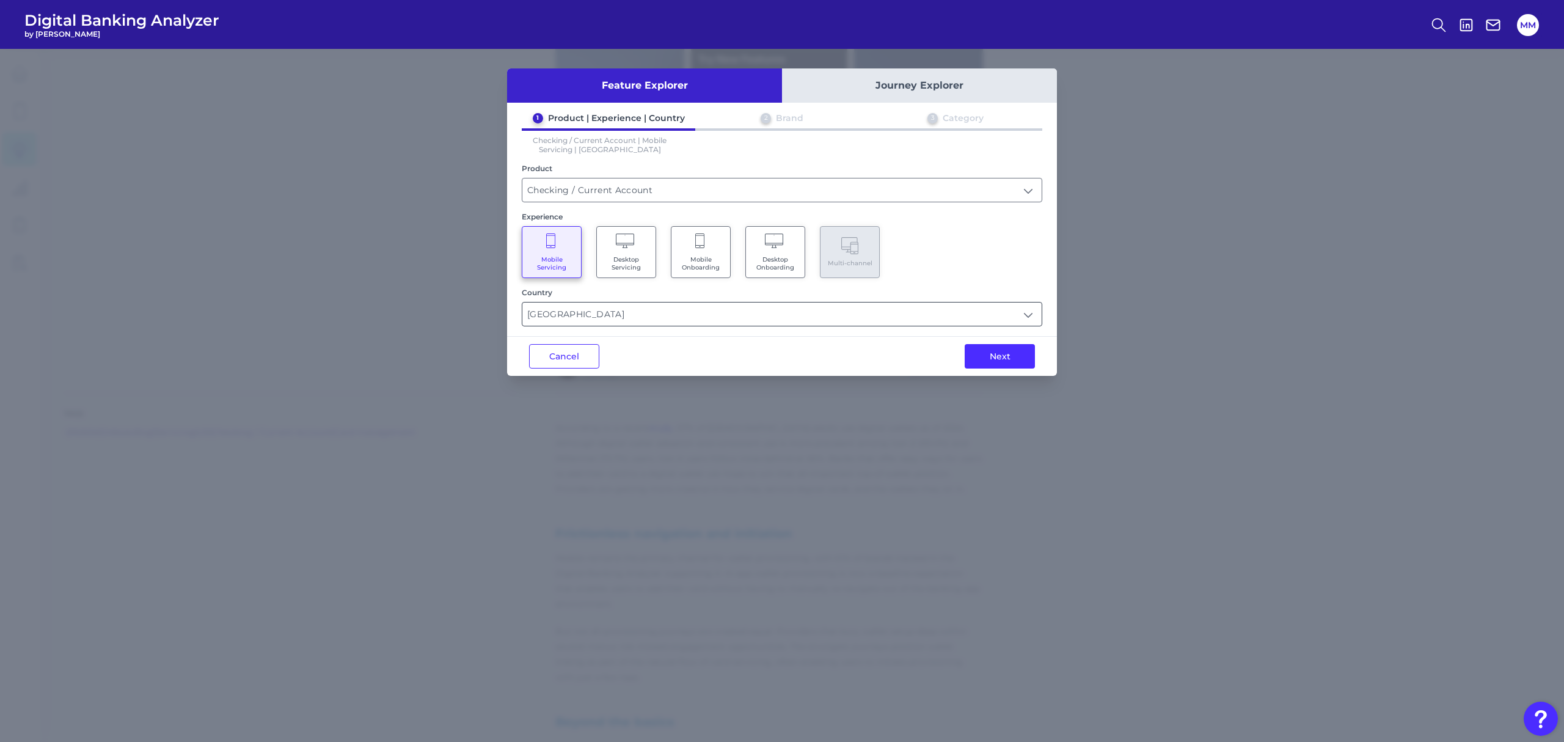
click at [996, 316] on input "[GEOGRAPHIC_DATA]" at bounding box center [781, 313] width 519 height 23
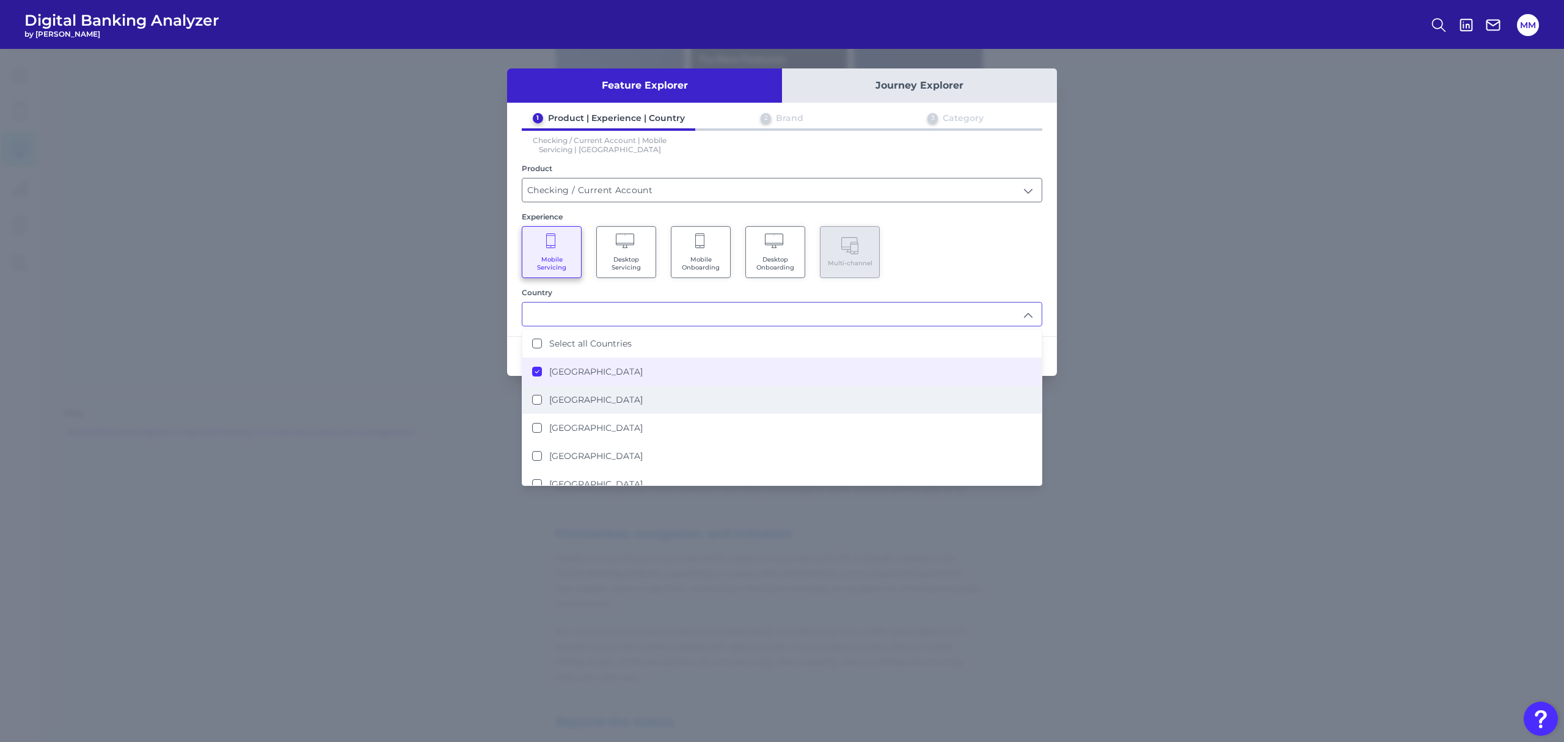
click at [679, 389] on li "[GEOGRAPHIC_DATA]" at bounding box center [781, 400] width 519 height 28
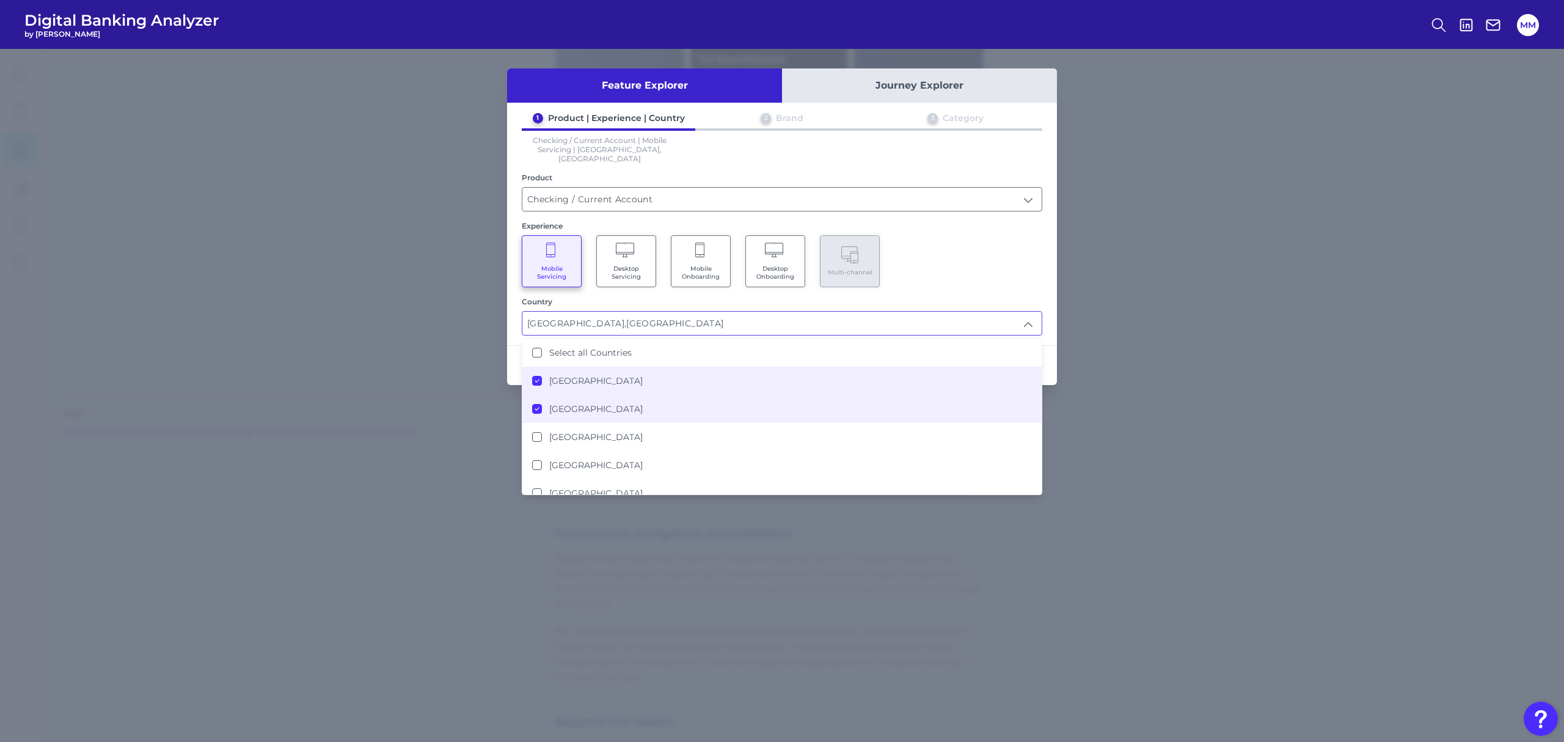
click at [661, 369] on li "[GEOGRAPHIC_DATA]" at bounding box center [781, 381] width 519 height 28
type input "[GEOGRAPHIC_DATA]"
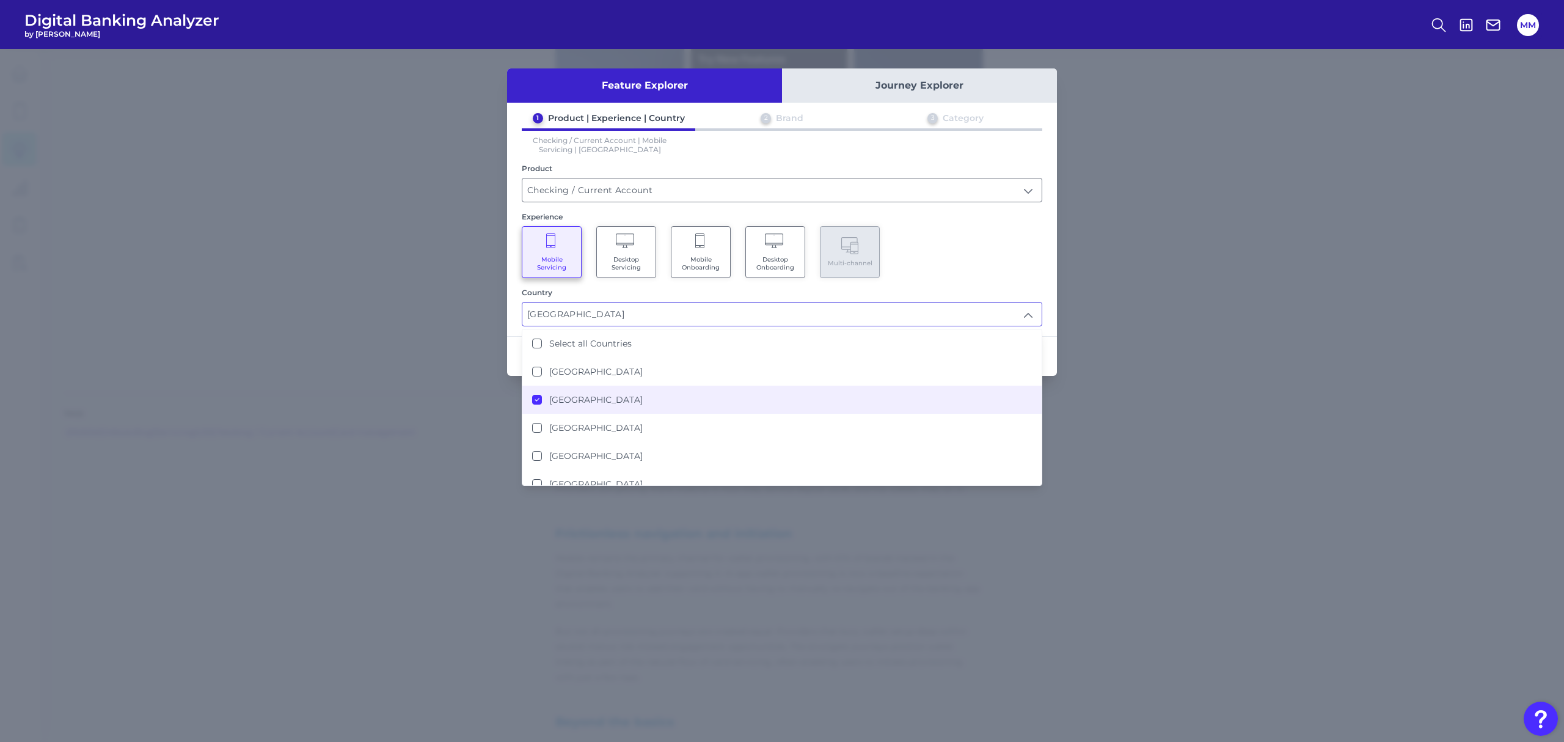
click at [1026, 266] on div "Mobile Servicing Desktop Servicing Mobile Onboarding Desktop Onboarding Multi-c…" at bounding box center [782, 252] width 521 height 52
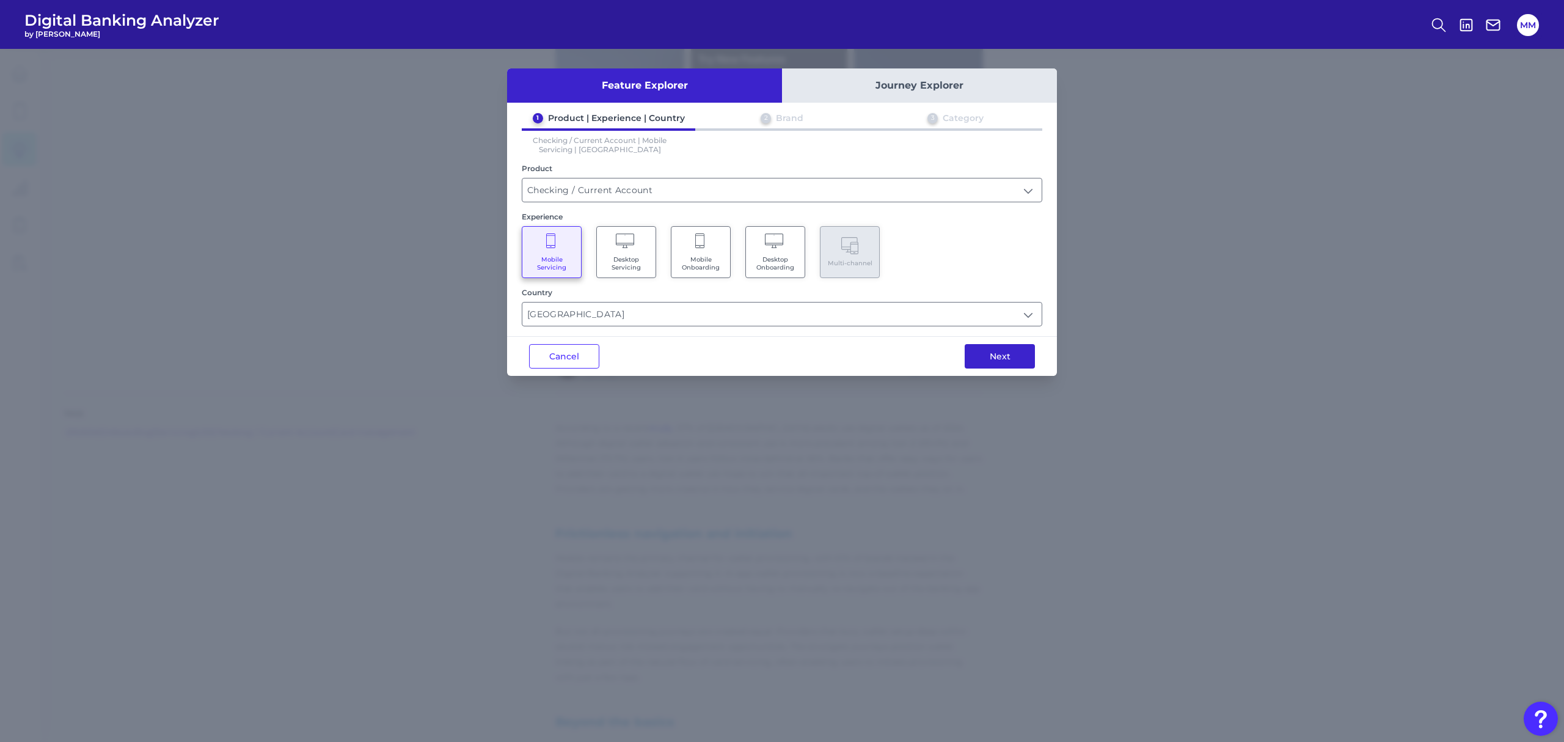
click at [1007, 353] on button "Next" at bounding box center [1000, 356] width 70 height 24
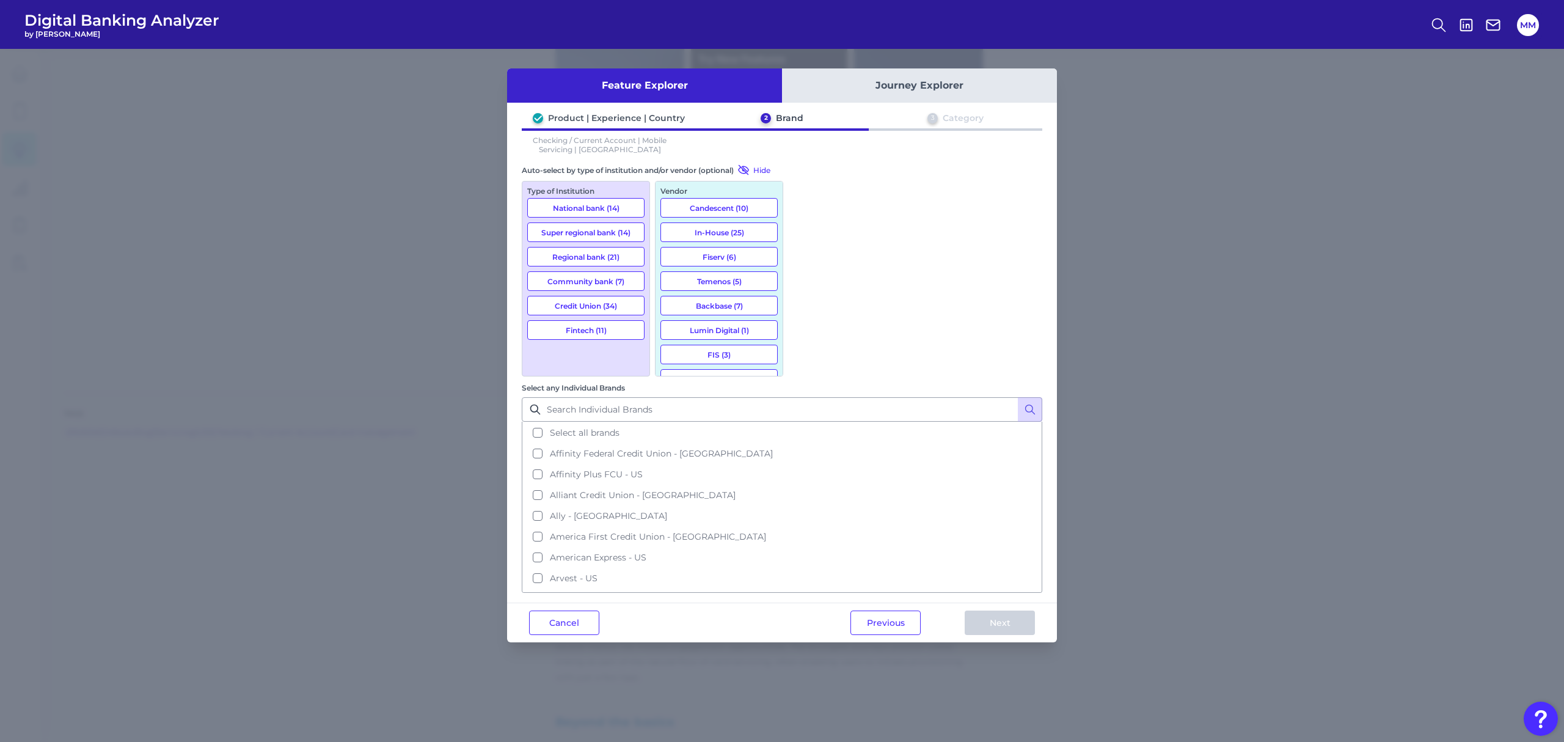
click at [570, 254] on button "Regional bank (21)" at bounding box center [585, 257] width 117 height 20
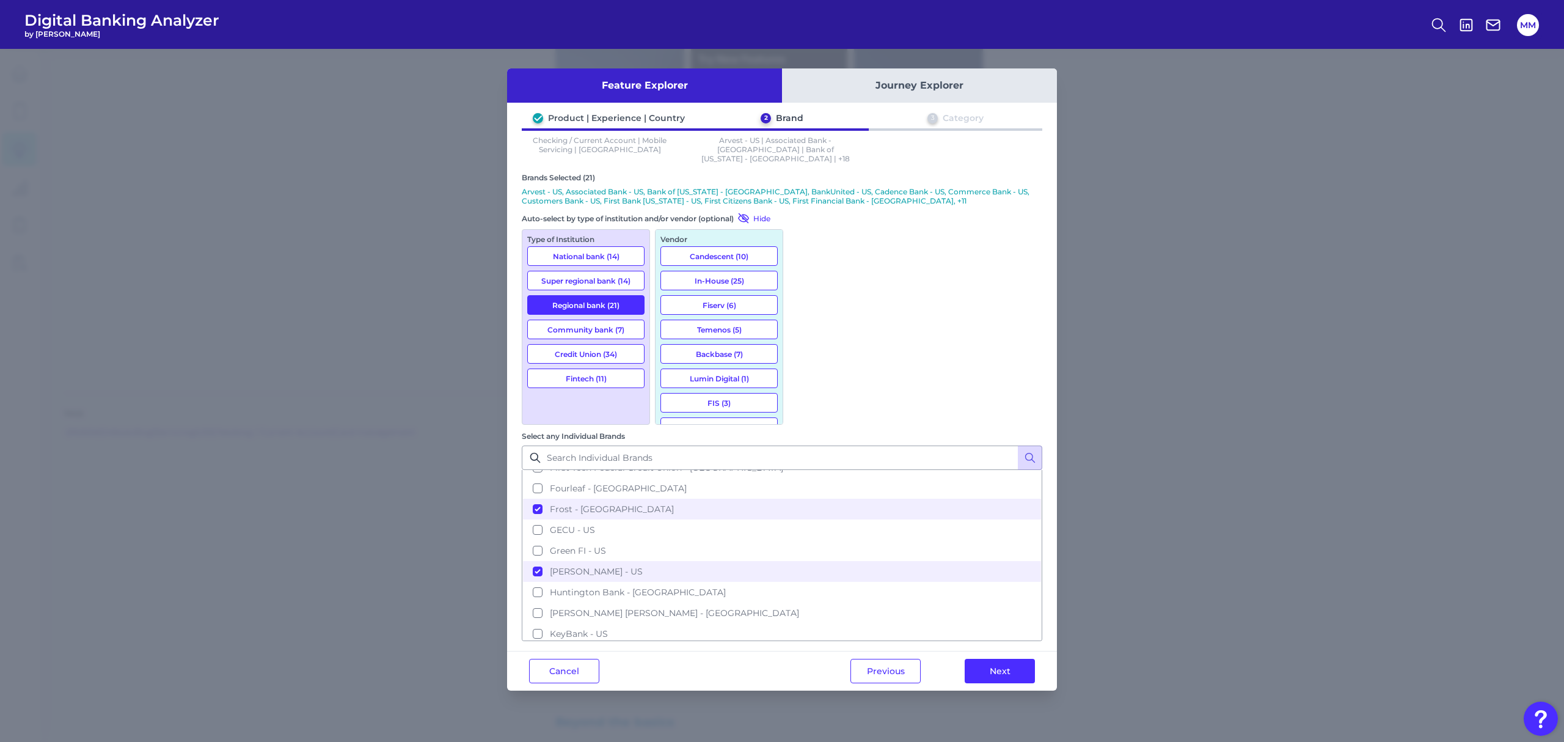
scroll to position [927, 0]
